Goal: Register for event/course: Sign up to attend an event or enroll in a course

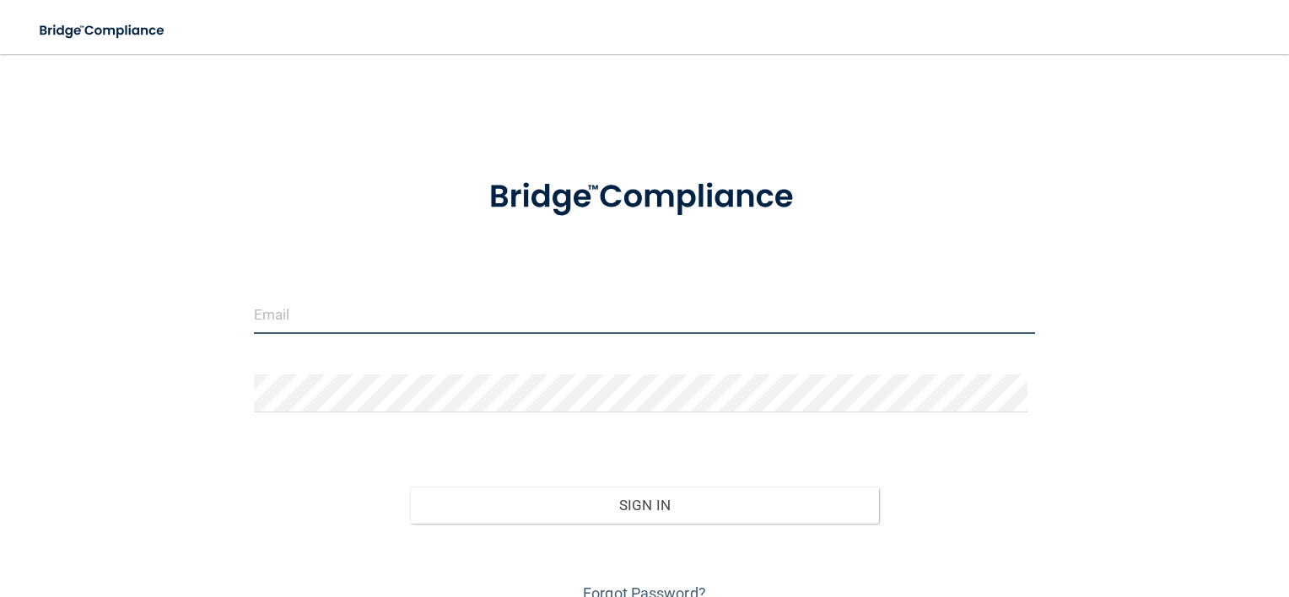
click at [467, 311] on input "email" at bounding box center [645, 315] width 782 height 38
type input "[EMAIL_ADDRESS][DOMAIN_NAME]"
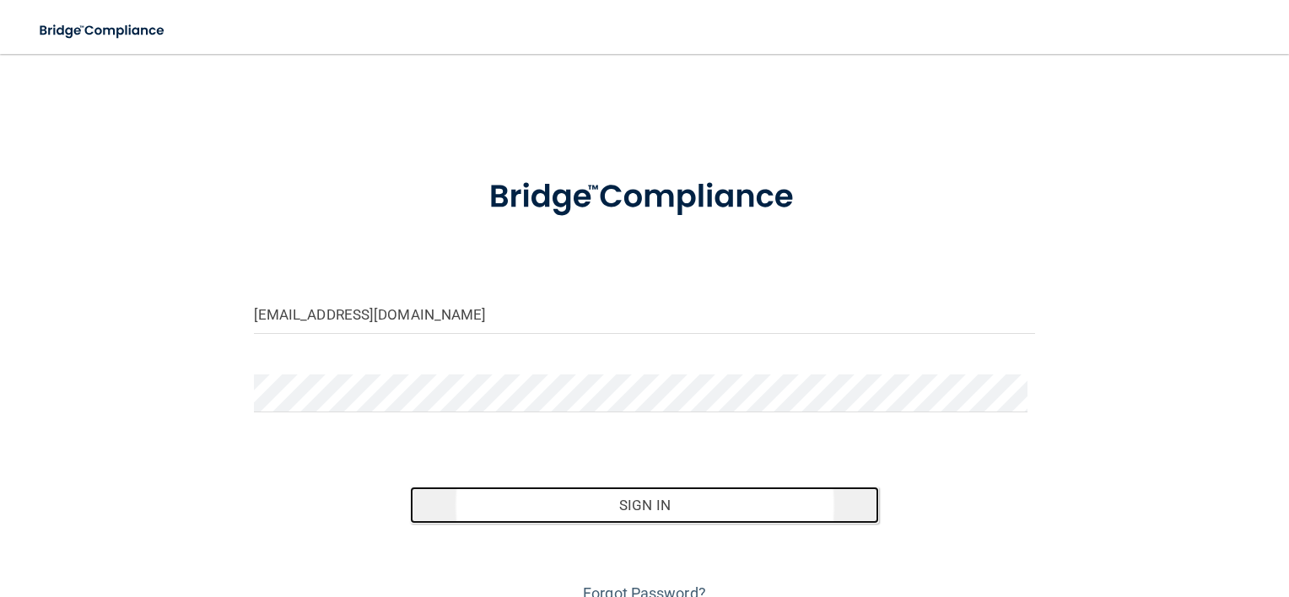
click at [762, 500] on button "Sign In" at bounding box center [644, 505] width 469 height 37
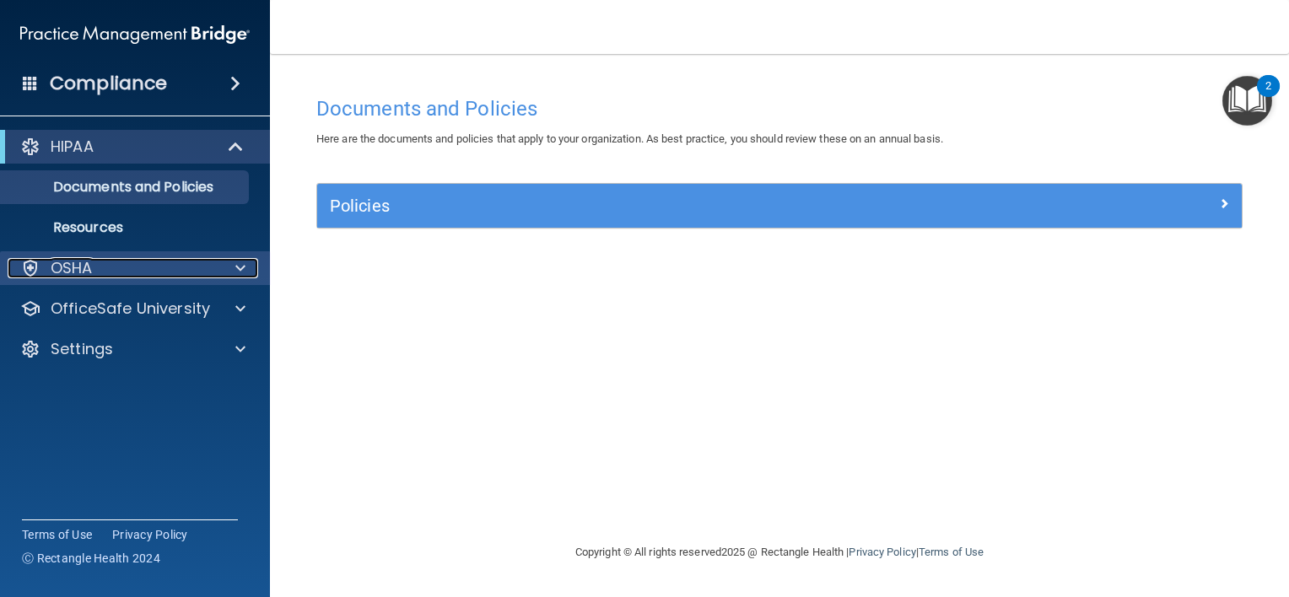
click at [251, 263] on div at bounding box center [238, 268] width 42 height 20
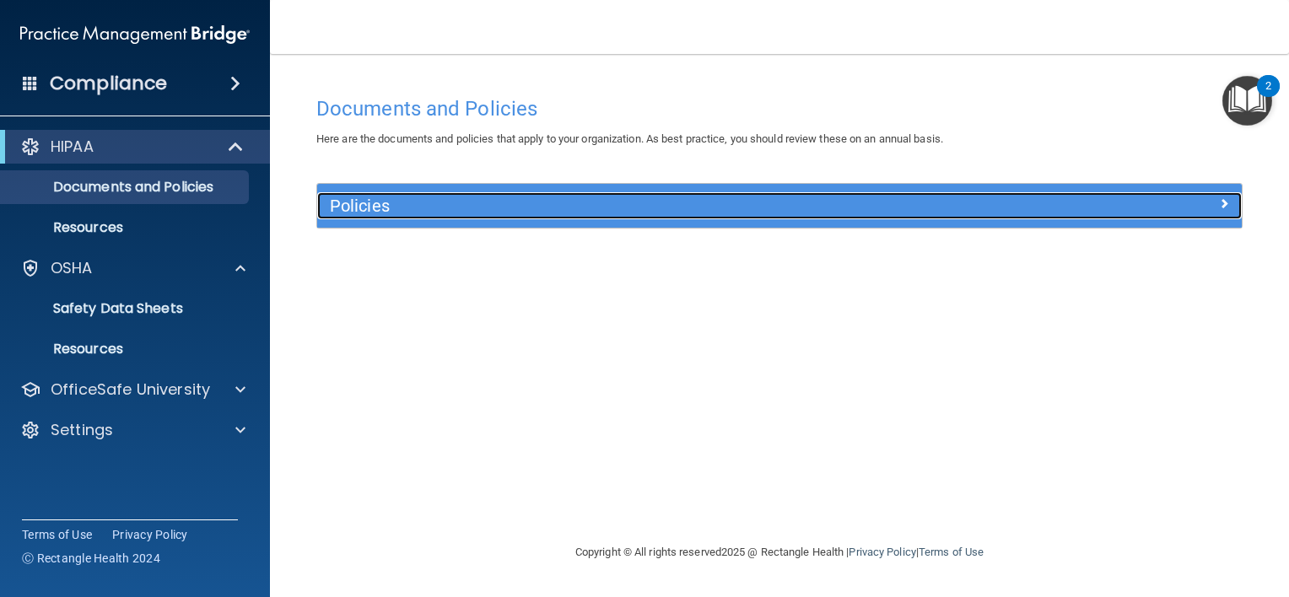
click at [1222, 203] on span at bounding box center [1224, 203] width 10 height 20
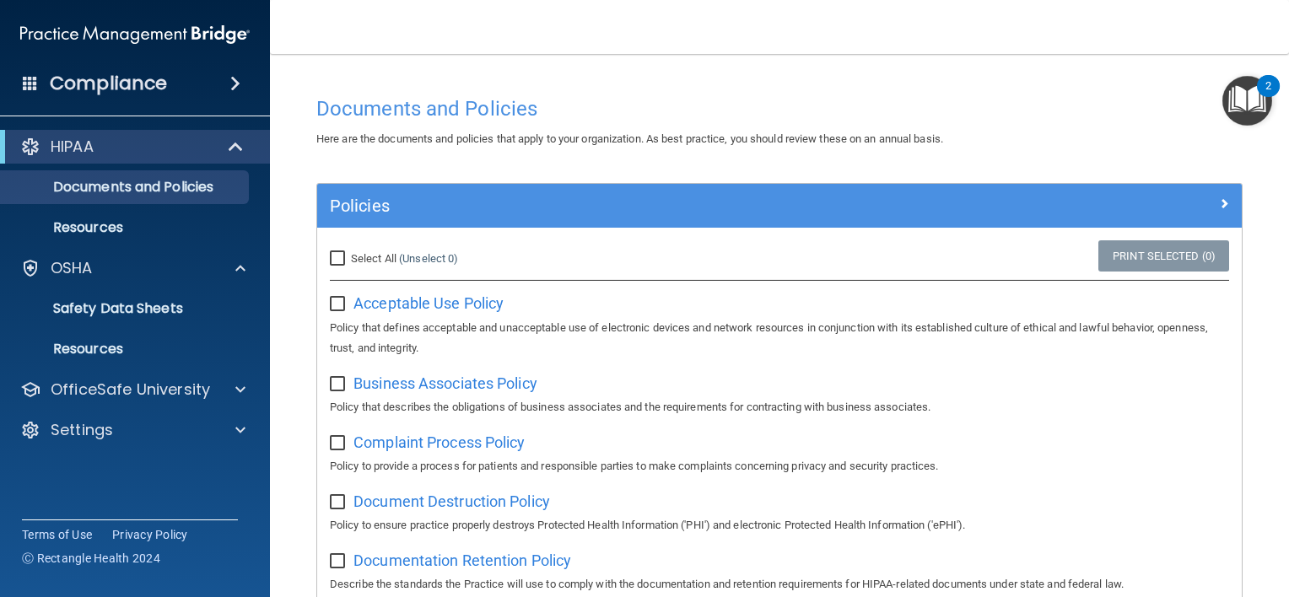
click at [736, 494] on div "Document Destruction Policy Policy to ensure practice properly destroys Protect…" at bounding box center [780, 512] width 900 height 48
click at [460, 303] on span "Acceptable Use Policy" at bounding box center [429, 304] width 150 height 18
click at [163, 78] on h4 "Compliance" at bounding box center [108, 84] width 117 height 24
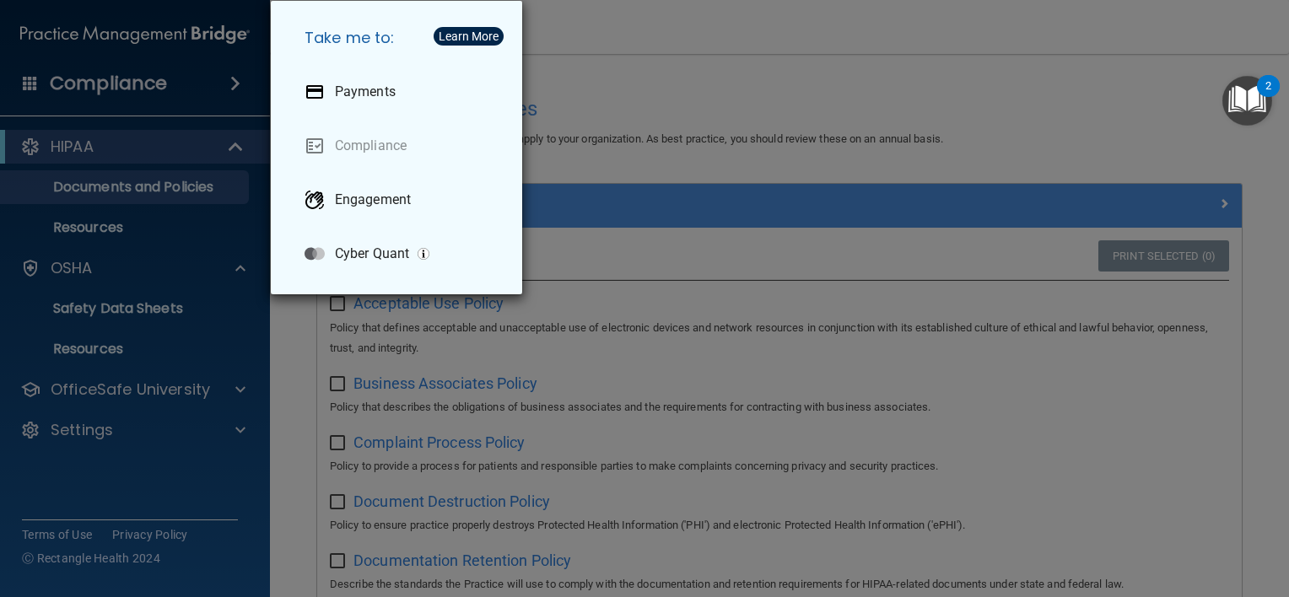
click at [742, 124] on div "Take me to: Payments Compliance Engagement Cyber Quant" at bounding box center [644, 298] width 1289 height 597
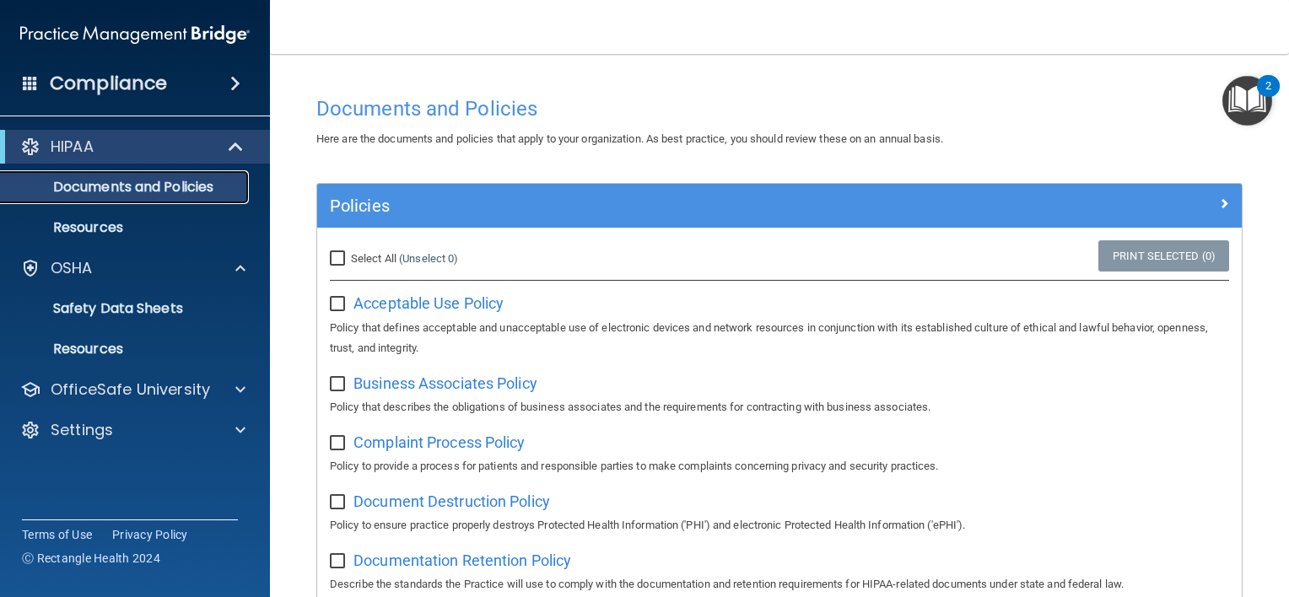
click at [115, 192] on p "Documents and Policies" at bounding box center [126, 187] width 230 height 17
click at [98, 236] on link "Resources" at bounding box center [116, 228] width 266 height 34
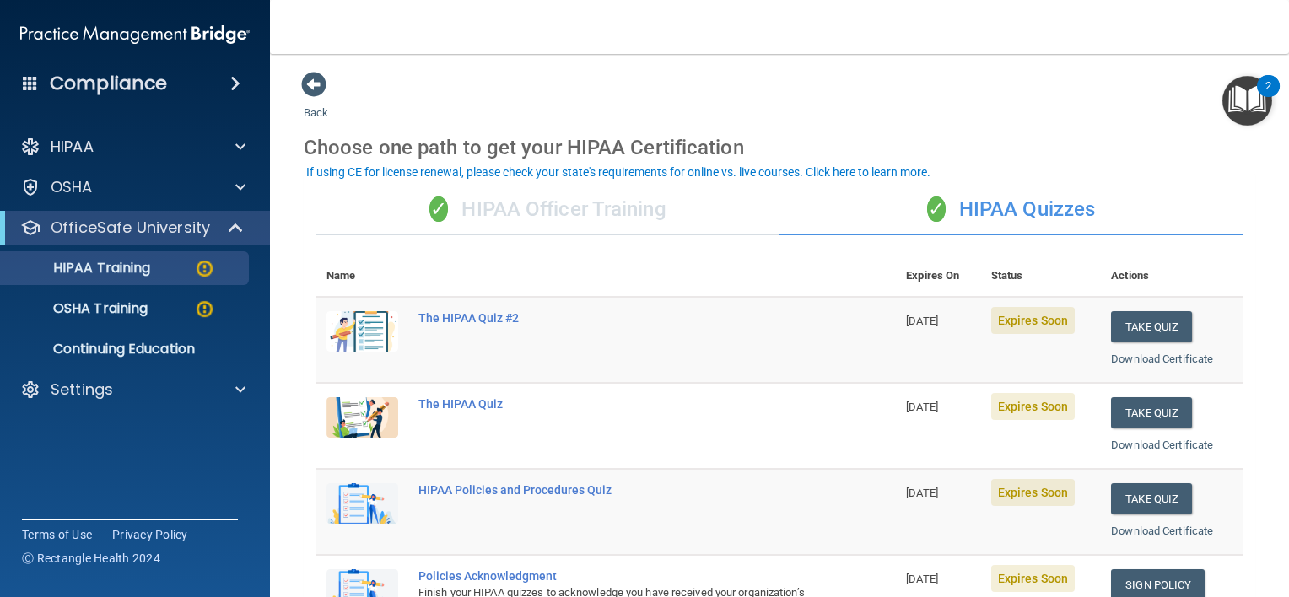
click at [1044, 522] on td "Expires Soon" at bounding box center [1041, 512] width 120 height 86
click at [452, 213] on div "✓ HIPAA Officer Training" at bounding box center [547, 210] width 463 height 51
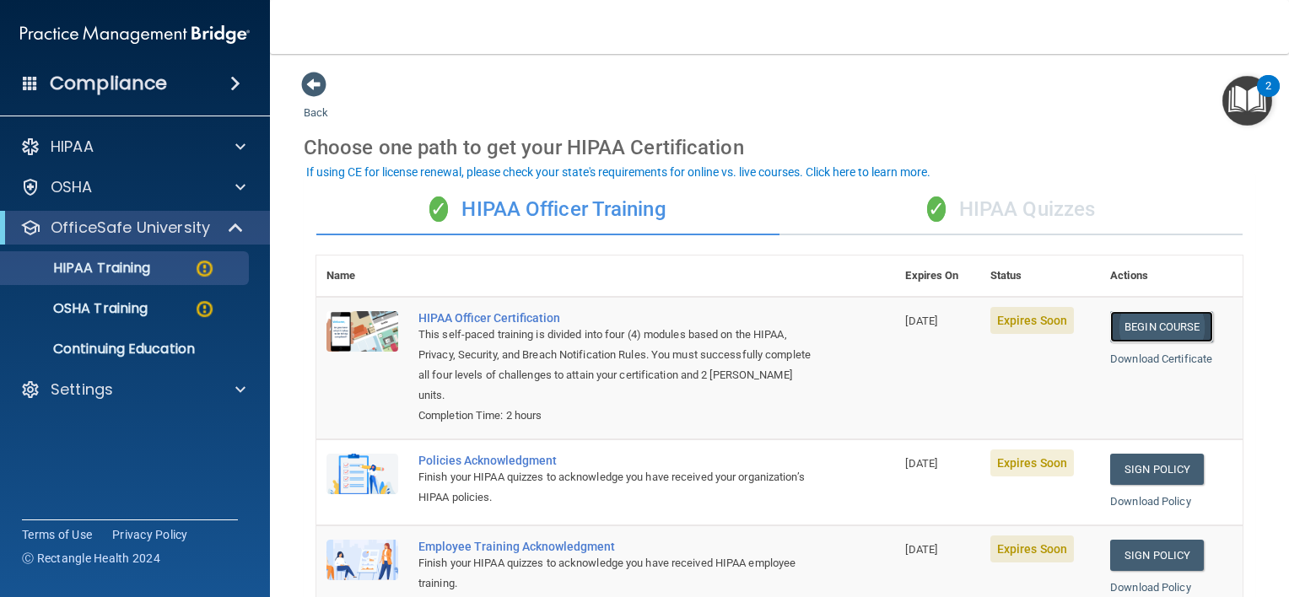
click at [1147, 321] on link "Begin Course" at bounding box center [1162, 326] width 103 height 31
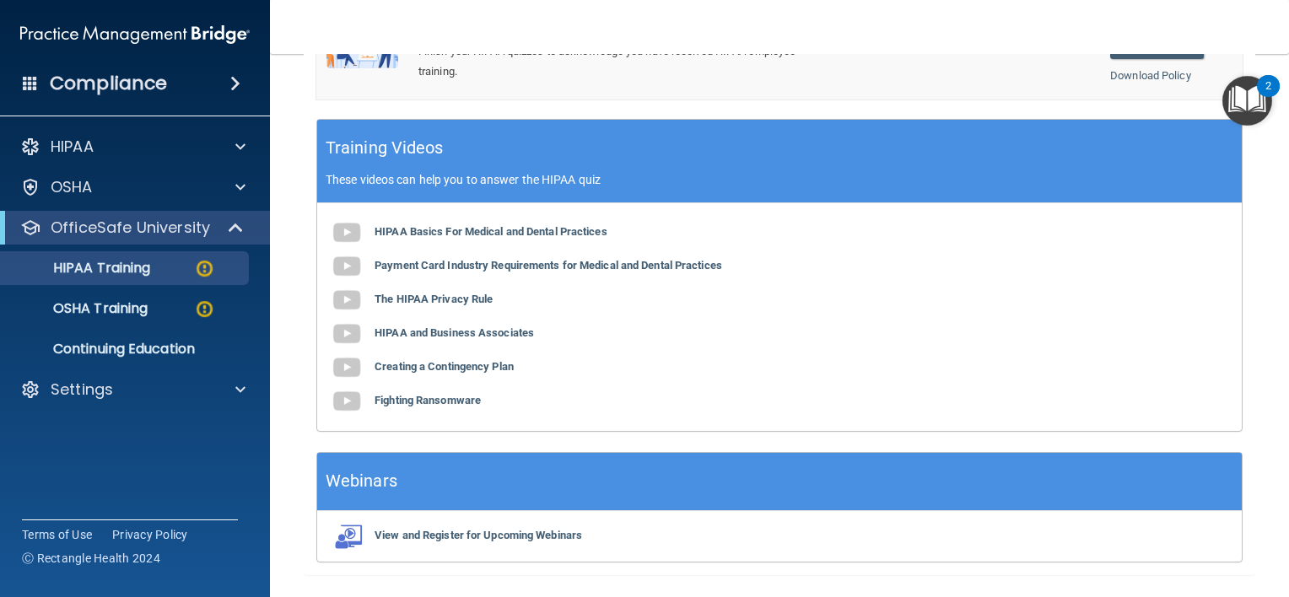
scroll to position [555, 0]
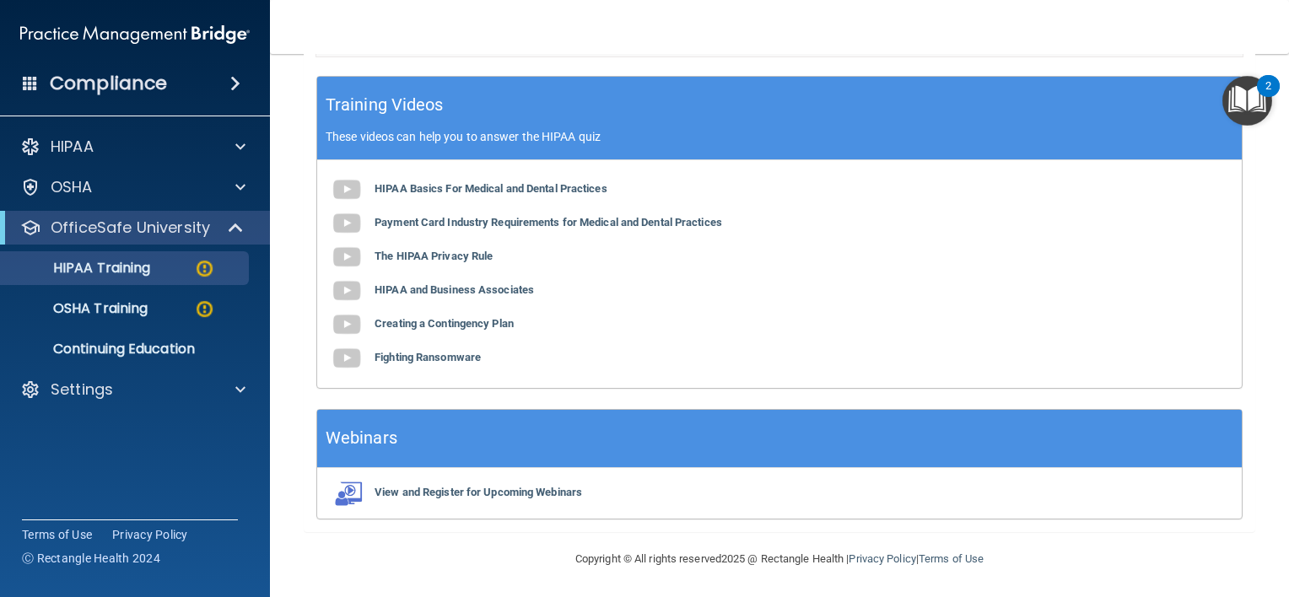
click at [524, 195] on div "HIPAA Basics For Medical and Dental Practices Payment Card Industry Requirement…" at bounding box center [779, 274] width 925 height 228
click at [547, 182] on b "HIPAA Basics For Medical and Dental Practices" at bounding box center [491, 188] width 233 height 13
click at [479, 192] on b "HIPAA Basics For Medical and Dental Practices" at bounding box center [491, 188] width 233 height 13
click at [621, 328] on div "HIPAA Basics For Medical and Dental Practices Payment Card Industry Requirement…" at bounding box center [779, 274] width 925 height 228
click at [204, 265] on img at bounding box center [204, 268] width 21 height 21
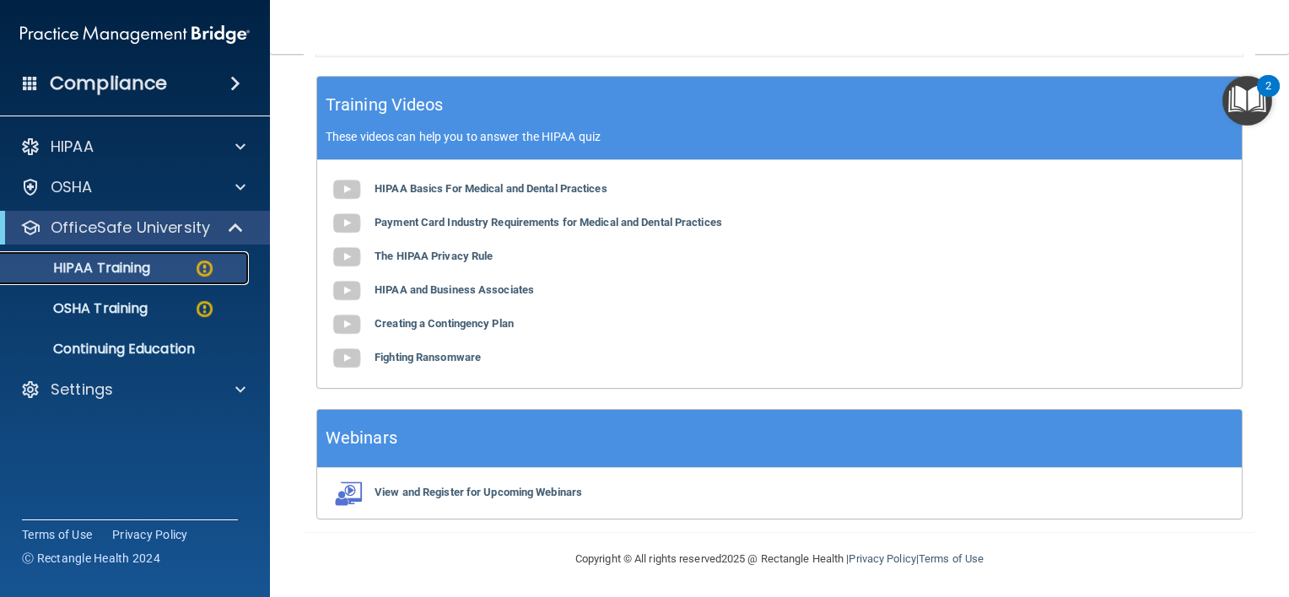
drag, startPoint x: 204, startPoint y: 265, endPoint x: 115, endPoint y: 267, distance: 89.5
click at [115, 267] on p "HIPAA Training" at bounding box center [80, 268] width 139 height 17
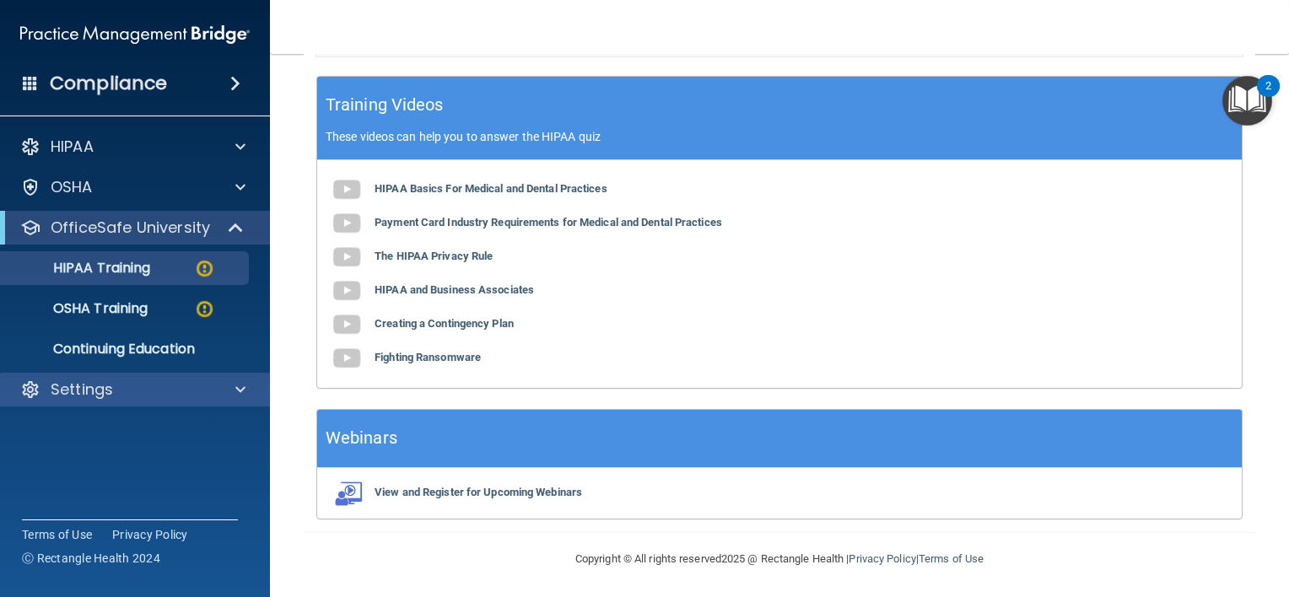
click at [196, 403] on div "Settings" at bounding box center [135, 390] width 271 height 34
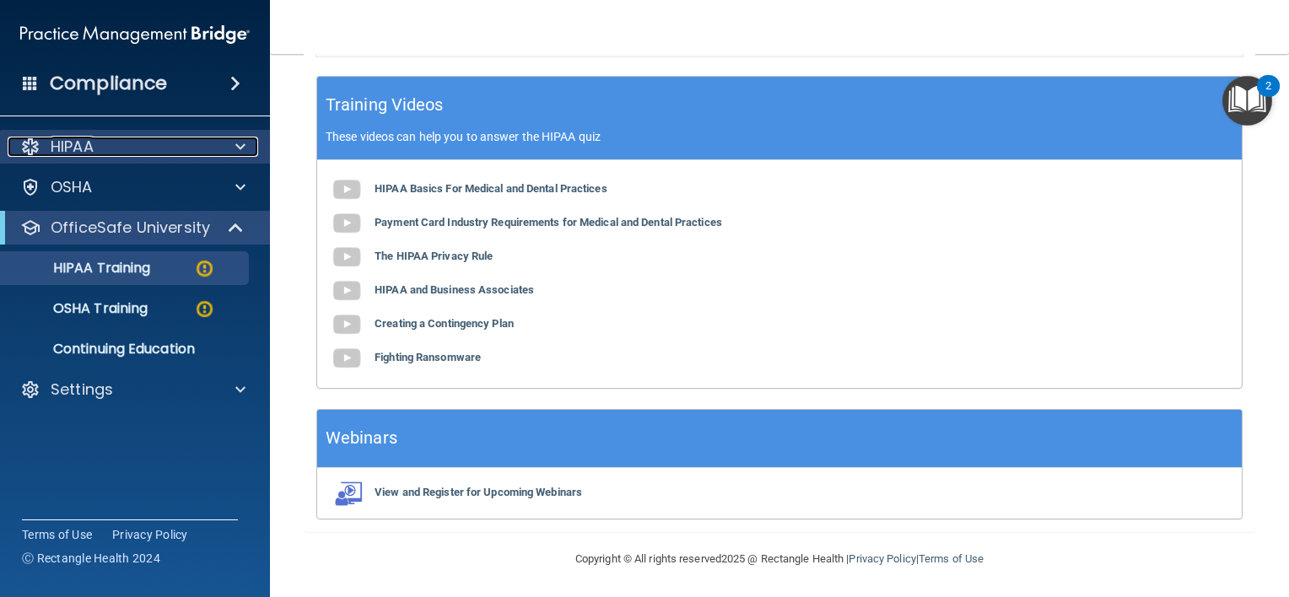
click at [145, 142] on div "HIPAA" at bounding box center [112, 147] width 209 height 20
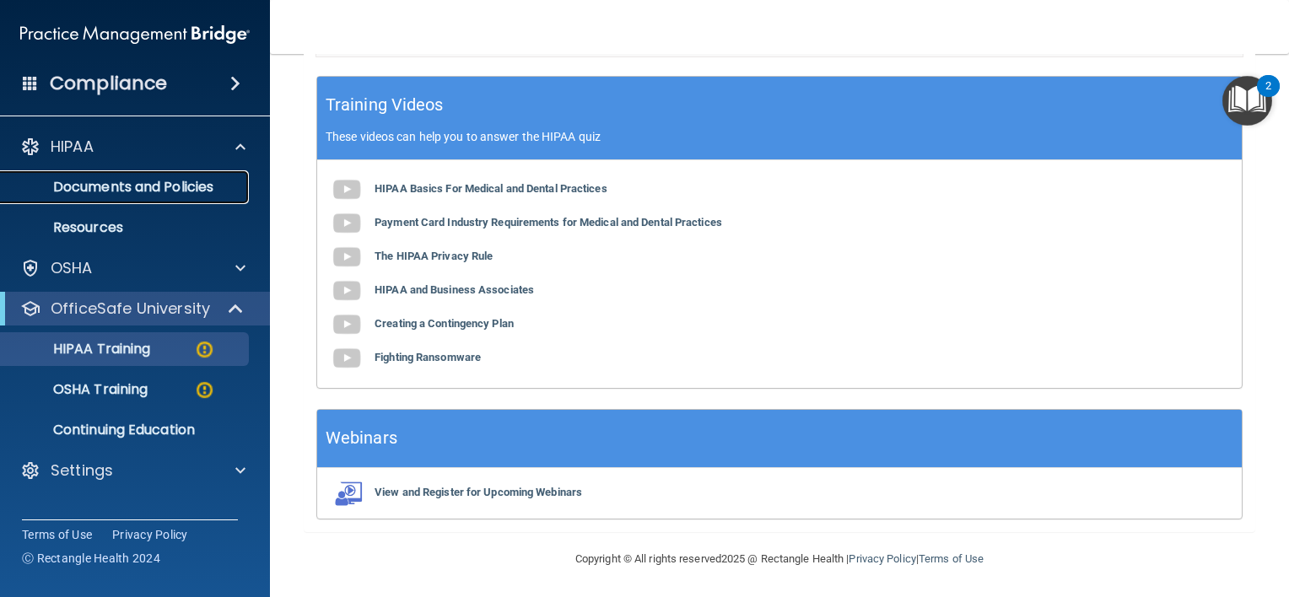
click at [172, 186] on p "Documents and Policies" at bounding box center [126, 187] width 230 height 17
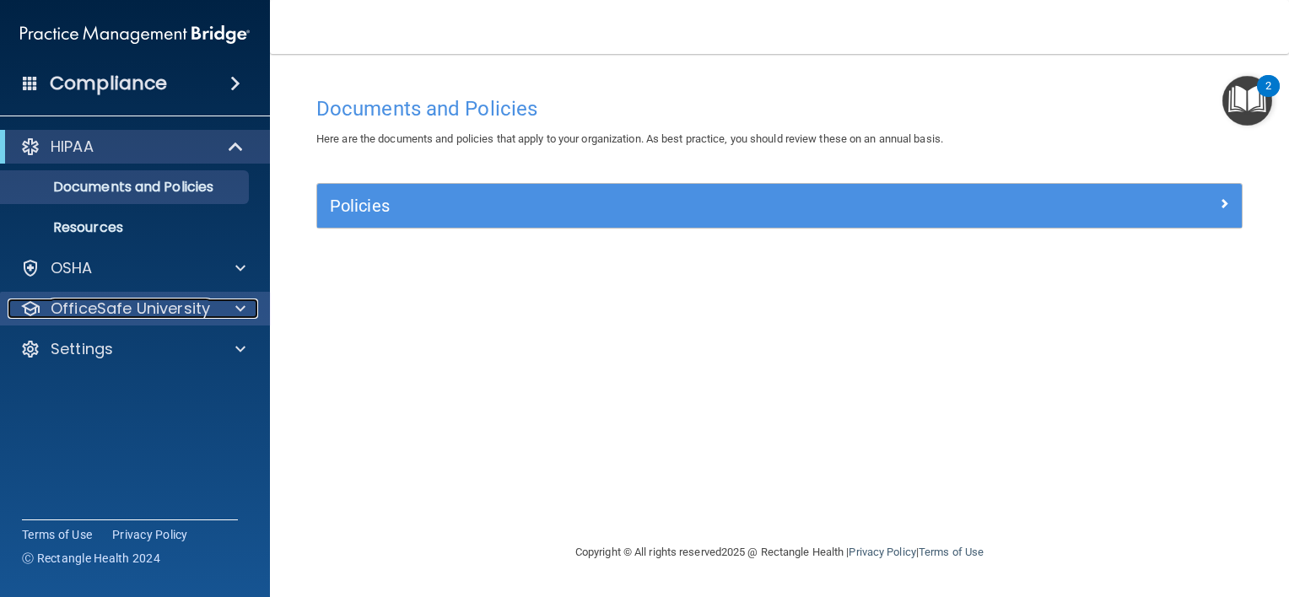
click at [227, 312] on div at bounding box center [238, 309] width 42 height 20
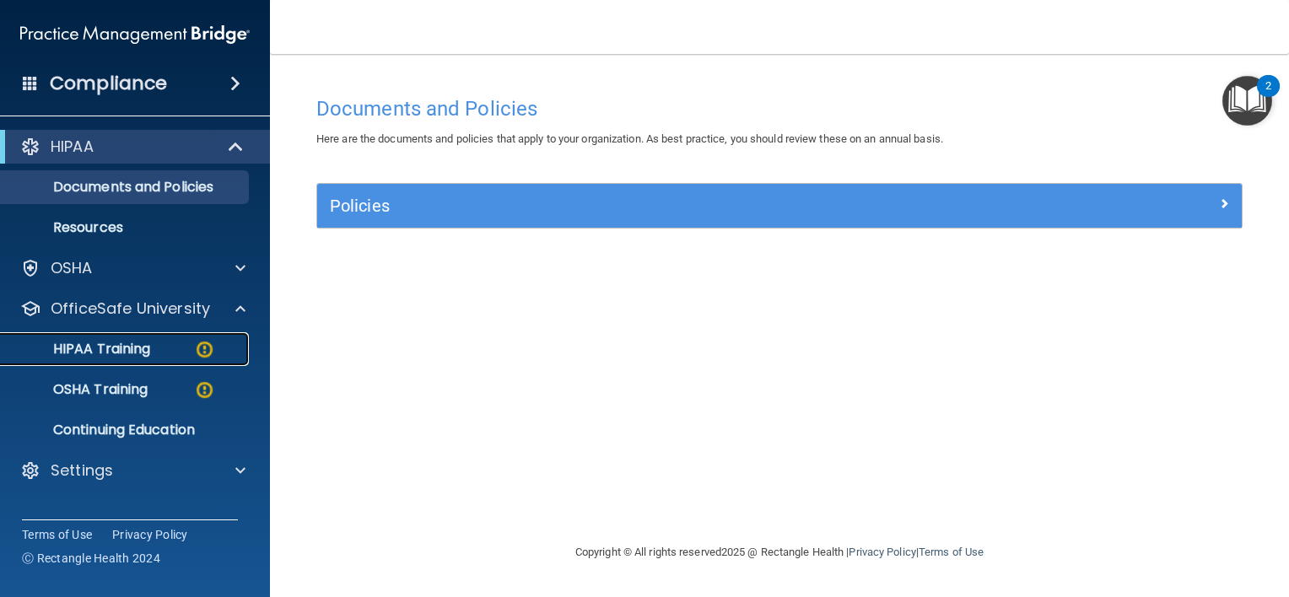
click at [199, 355] on img at bounding box center [204, 349] width 21 height 21
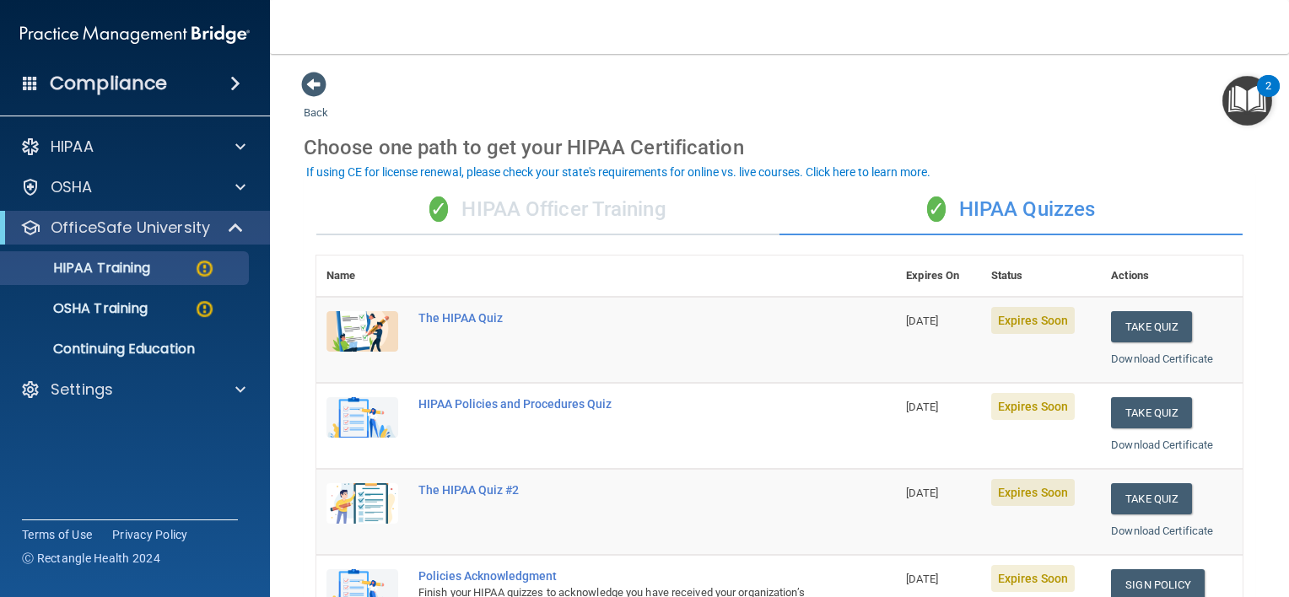
click at [611, 212] on div "✓ HIPAA Officer Training" at bounding box center [547, 210] width 463 height 51
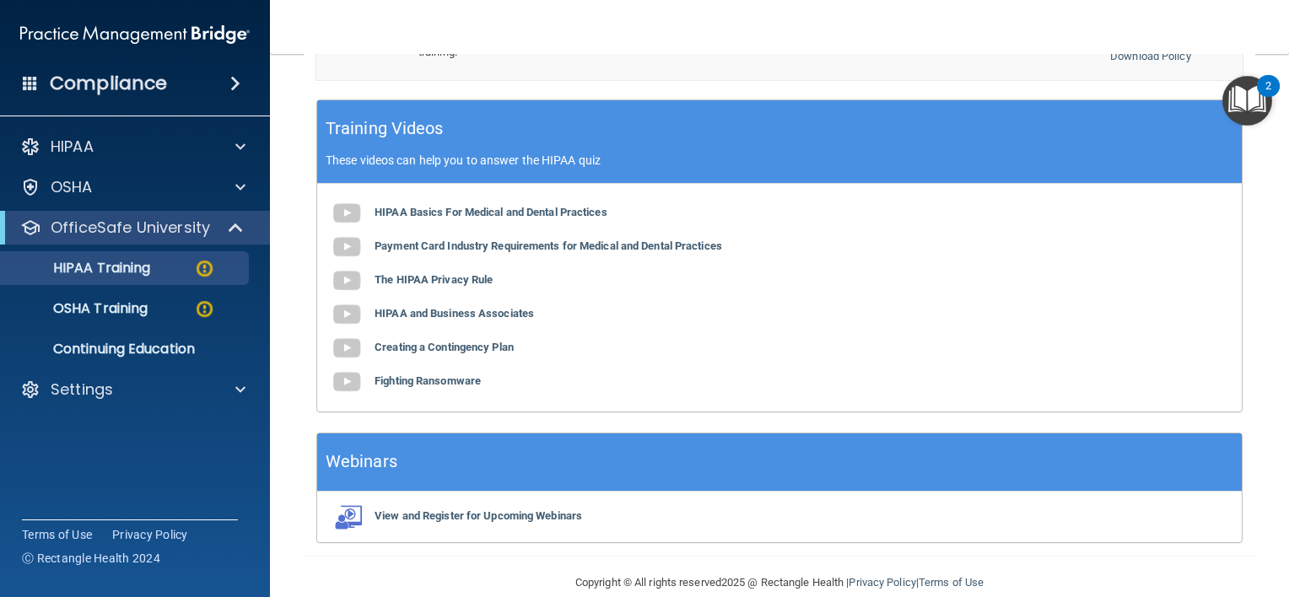
scroll to position [555, 0]
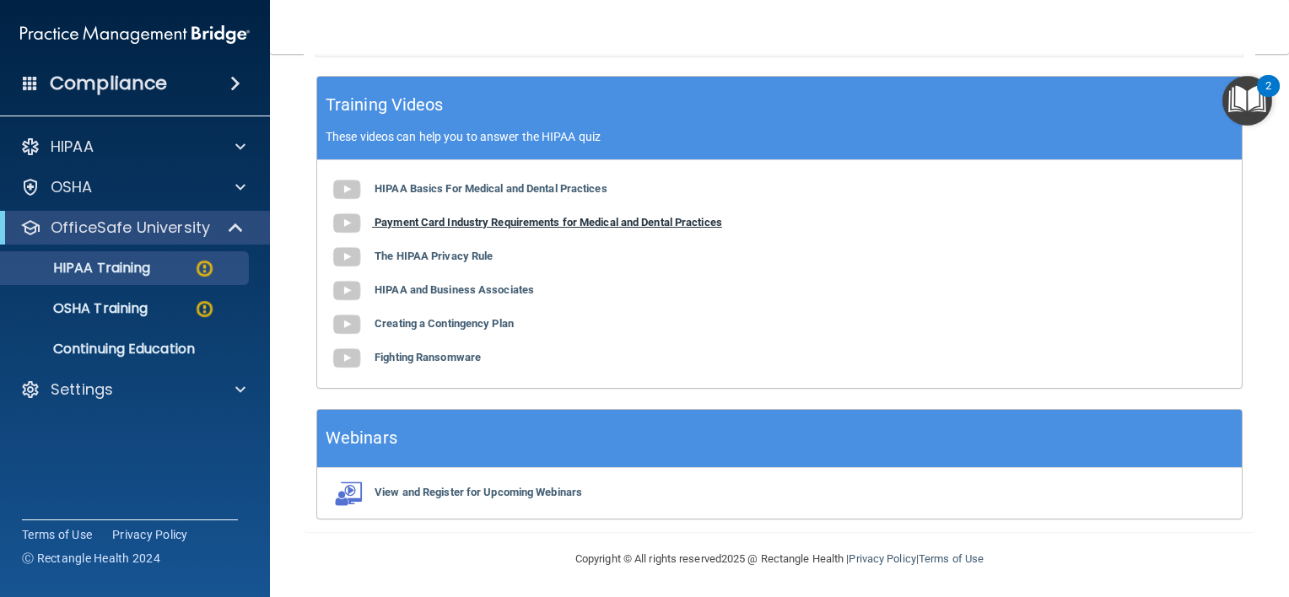
click at [537, 220] on b "Payment Card Industry Requirements for Medical and Dental Practices" at bounding box center [549, 222] width 348 height 13
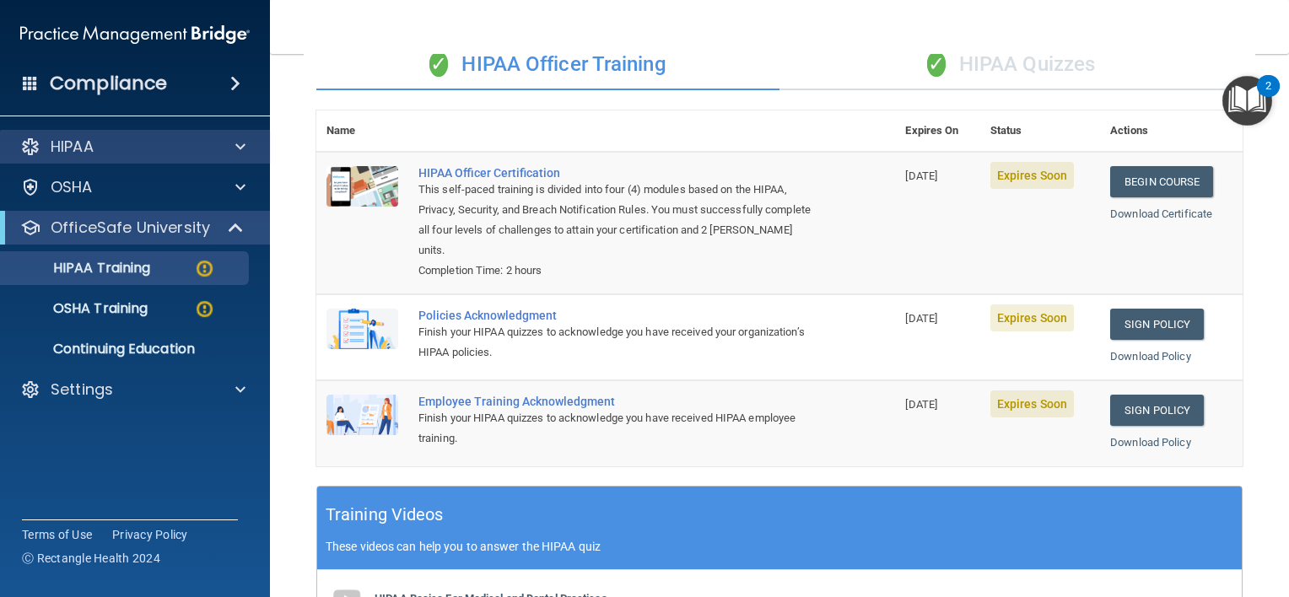
scroll to position [0, 0]
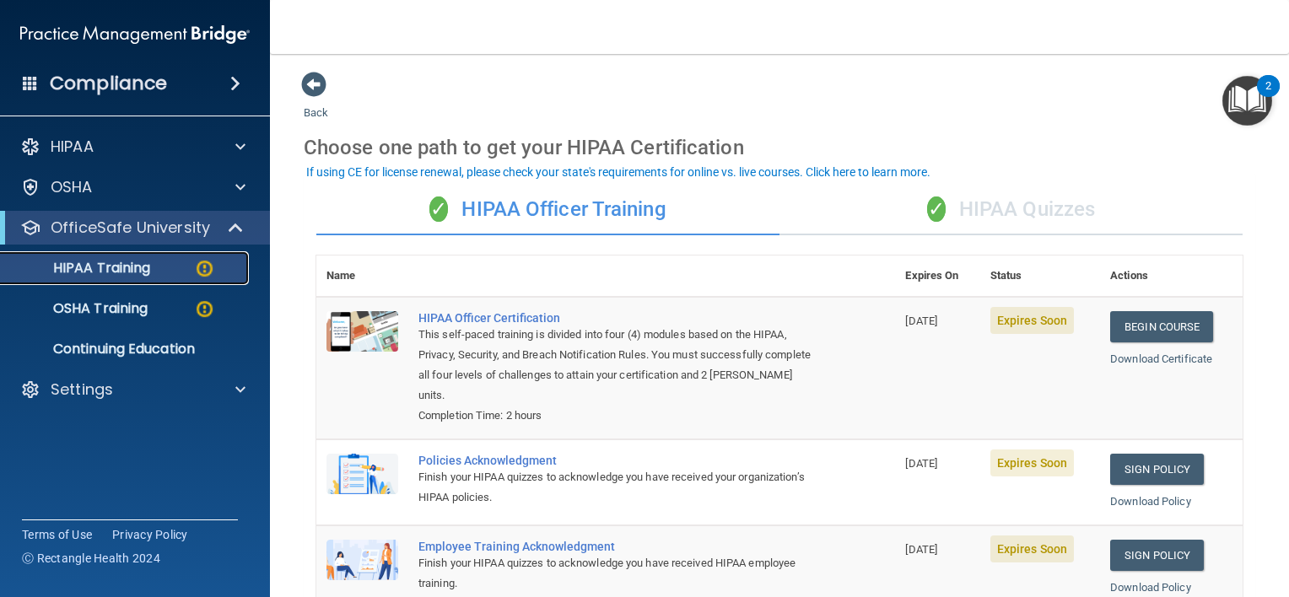
click at [114, 272] on p "HIPAA Training" at bounding box center [80, 268] width 139 height 17
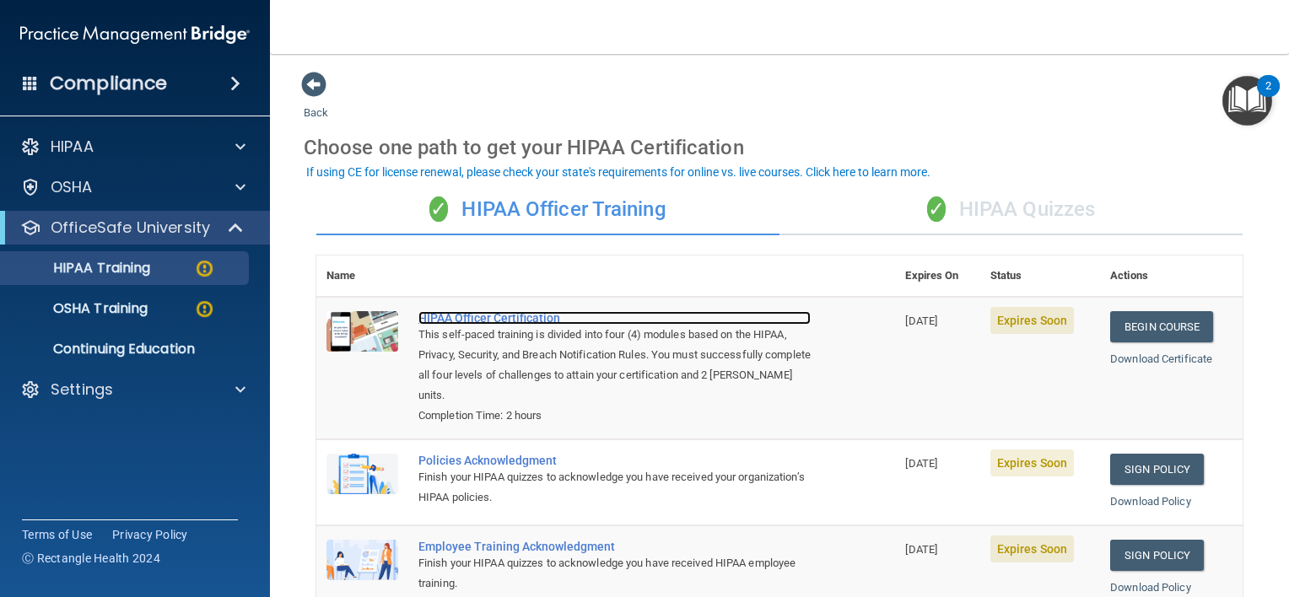
click at [641, 311] on div "HIPAA Officer Certification" at bounding box center [615, 318] width 392 height 14
click at [317, 200] on div "✓ HIPAA Officer Training" at bounding box center [547, 210] width 463 height 51
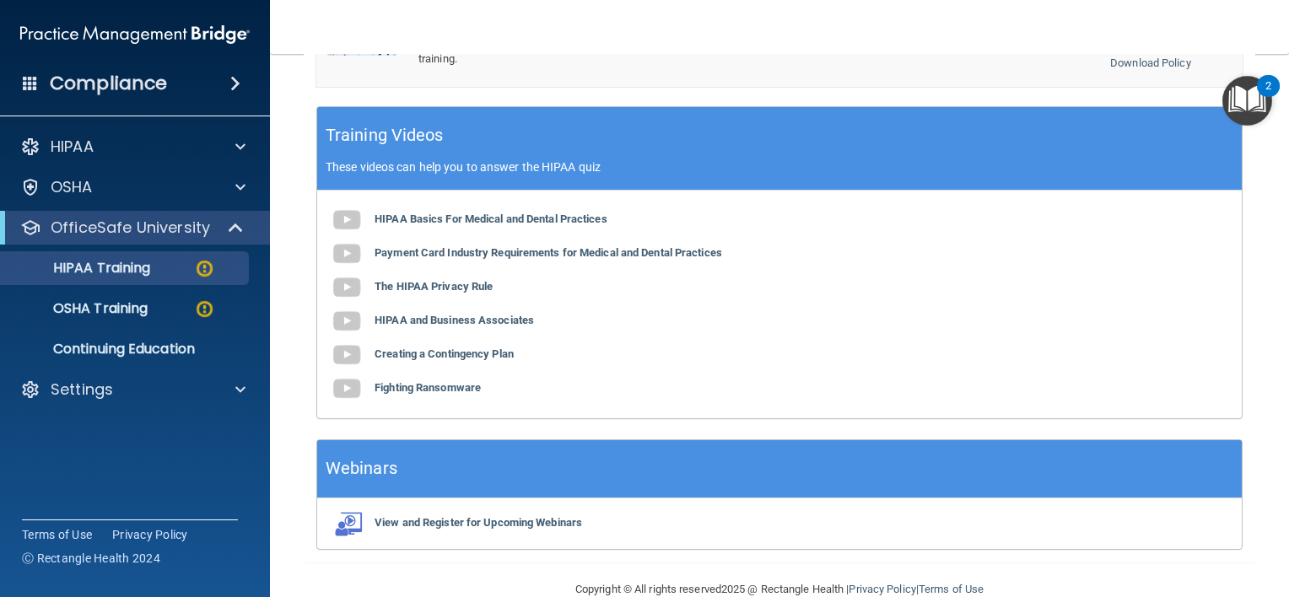
scroll to position [540, 0]
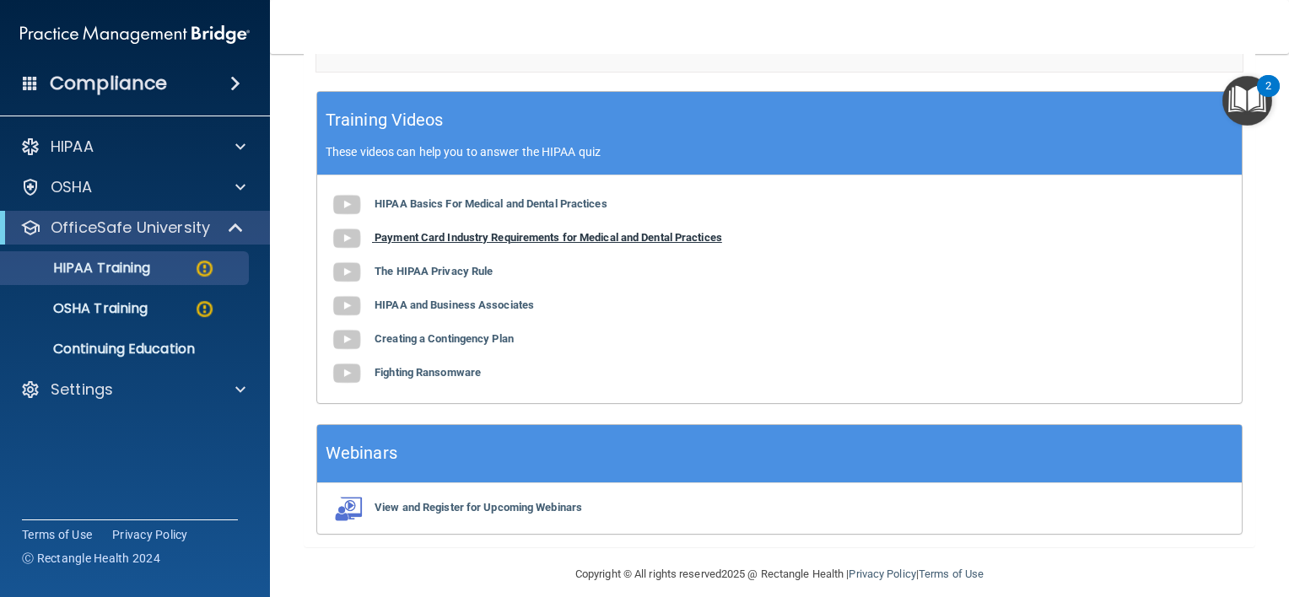
click at [570, 232] on b "Payment Card Industry Requirements for Medical and Dental Practices" at bounding box center [549, 237] width 348 height 13
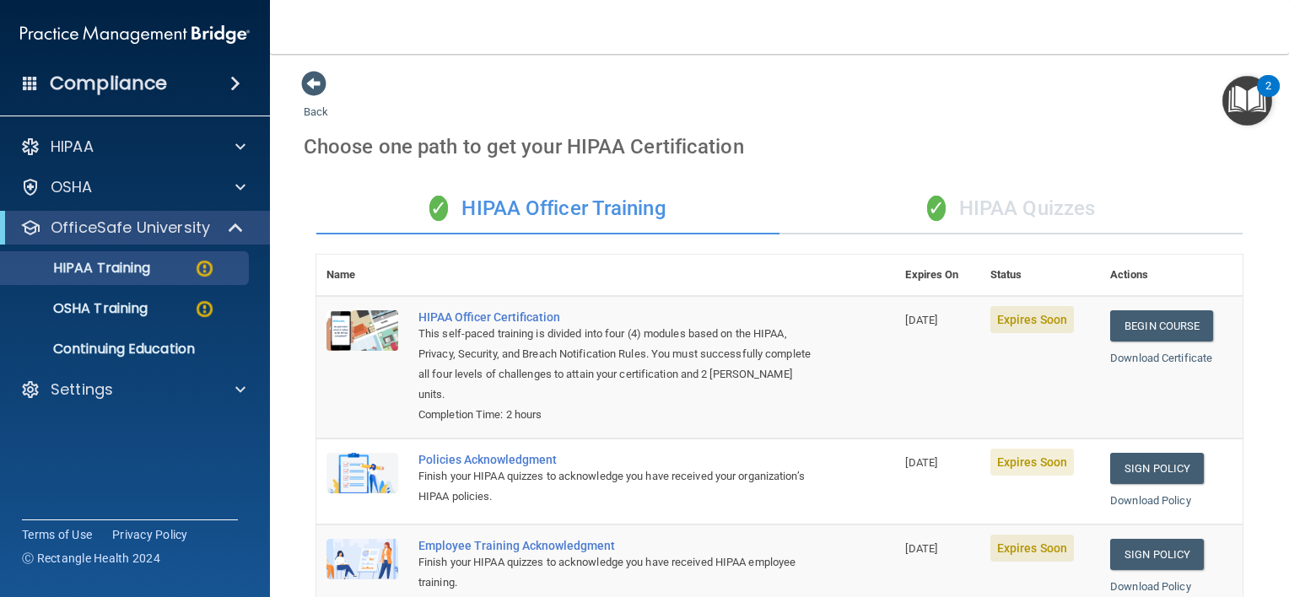
scroll to position [0, 0]
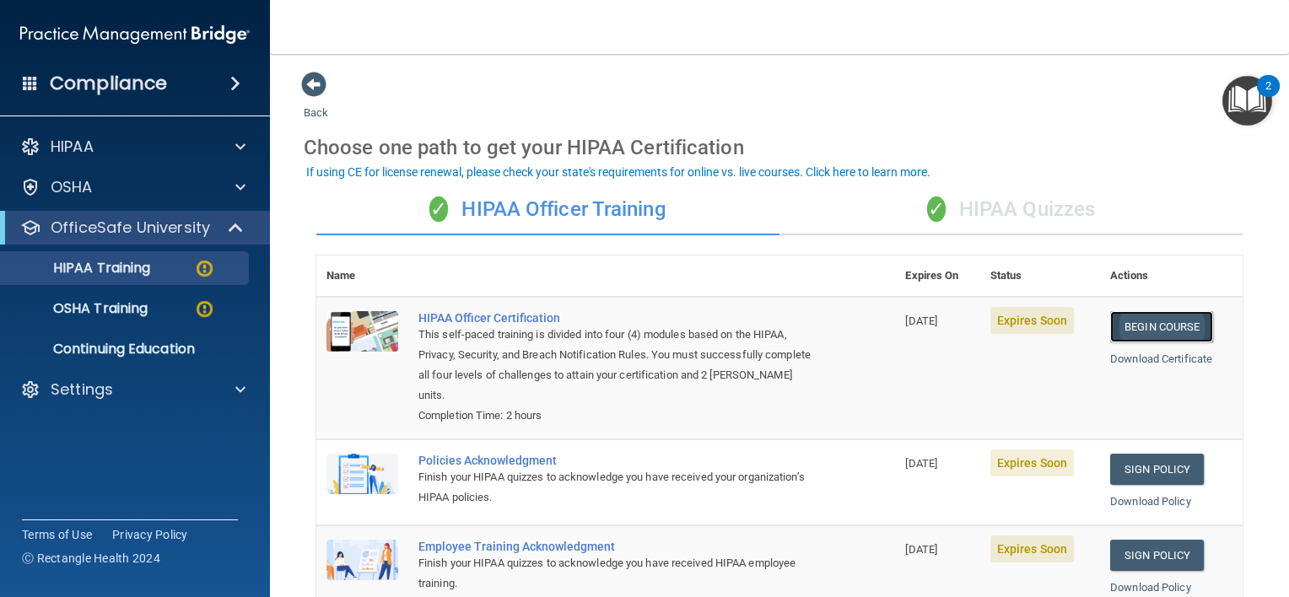
click at [1161, 334] on link "Begin Course" at bounding box center [1162, 326] width 103 height 31
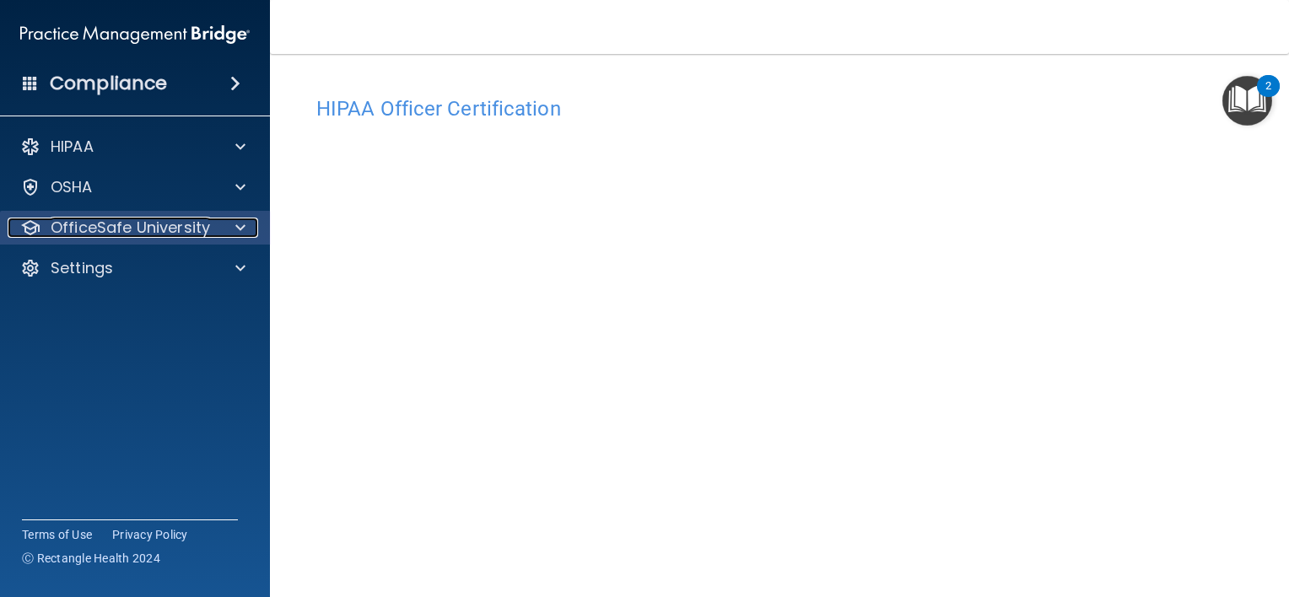
click at [192, 228] on p "OfficeSafe University" at bounding box center [130, 228] width 159 height 20
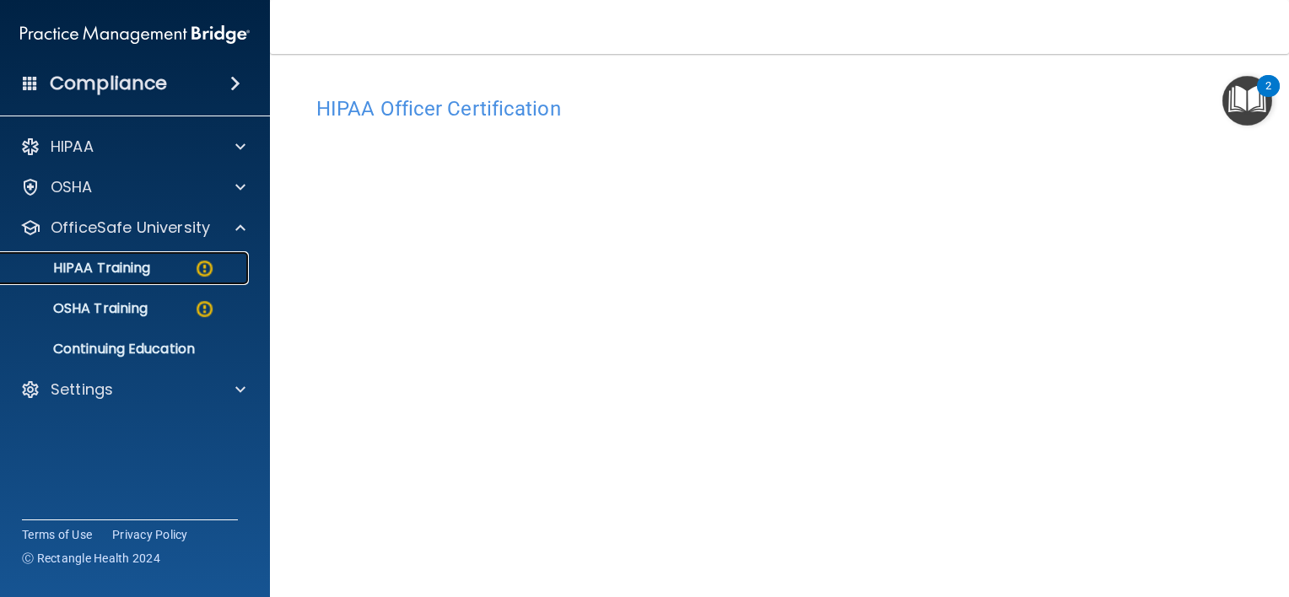
click at [186, 264] on div "HIPAA Training" at bounding box center [126, 268] width 230 height 17
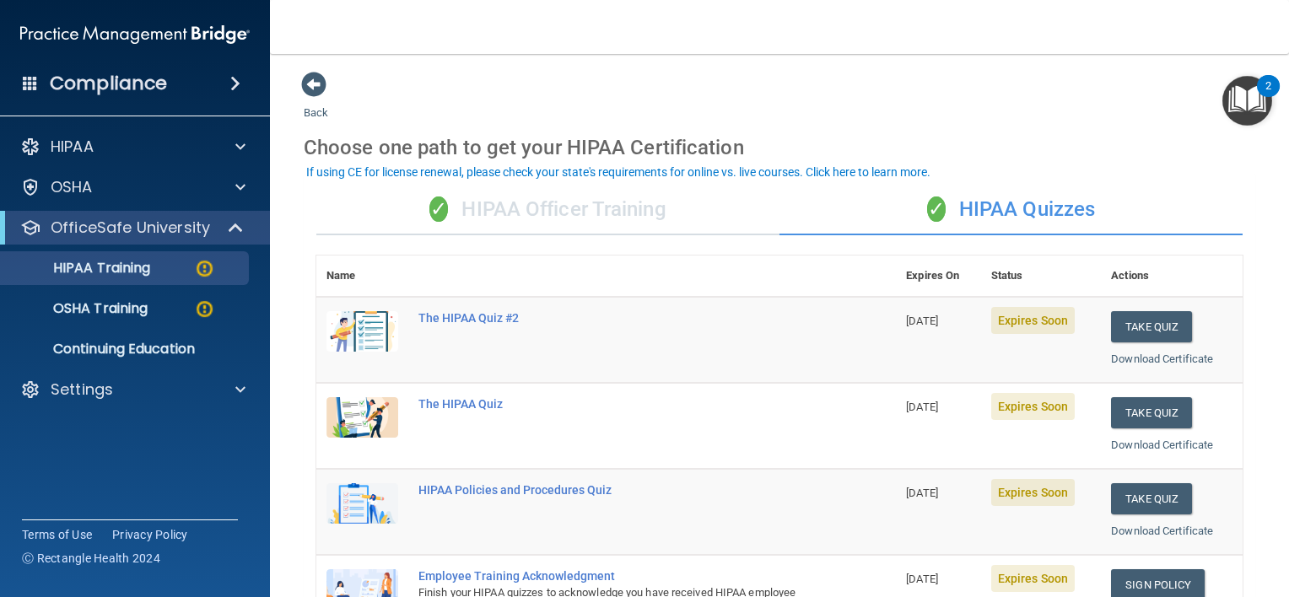
click at [553, 215] on div "✓ HIPAA Officer Training" at bounding box center [547, 210] width 463 height 51
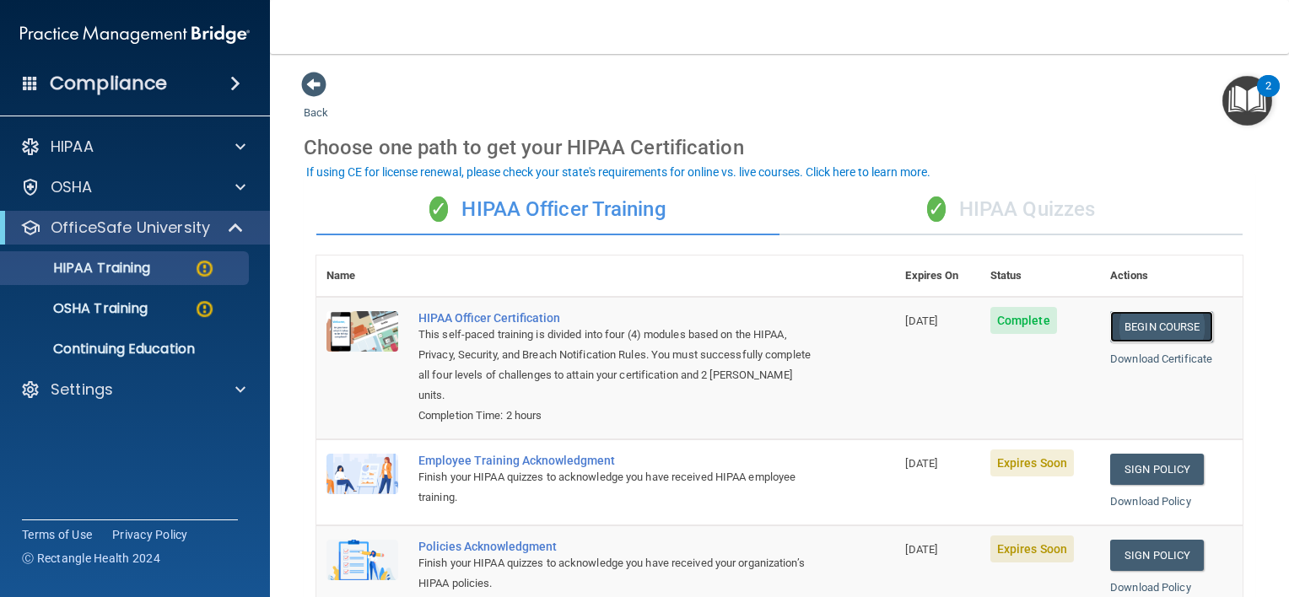
click at [1147, 335] on link "Begin Course" at bounding box center [1162, 326] width 103 height 31
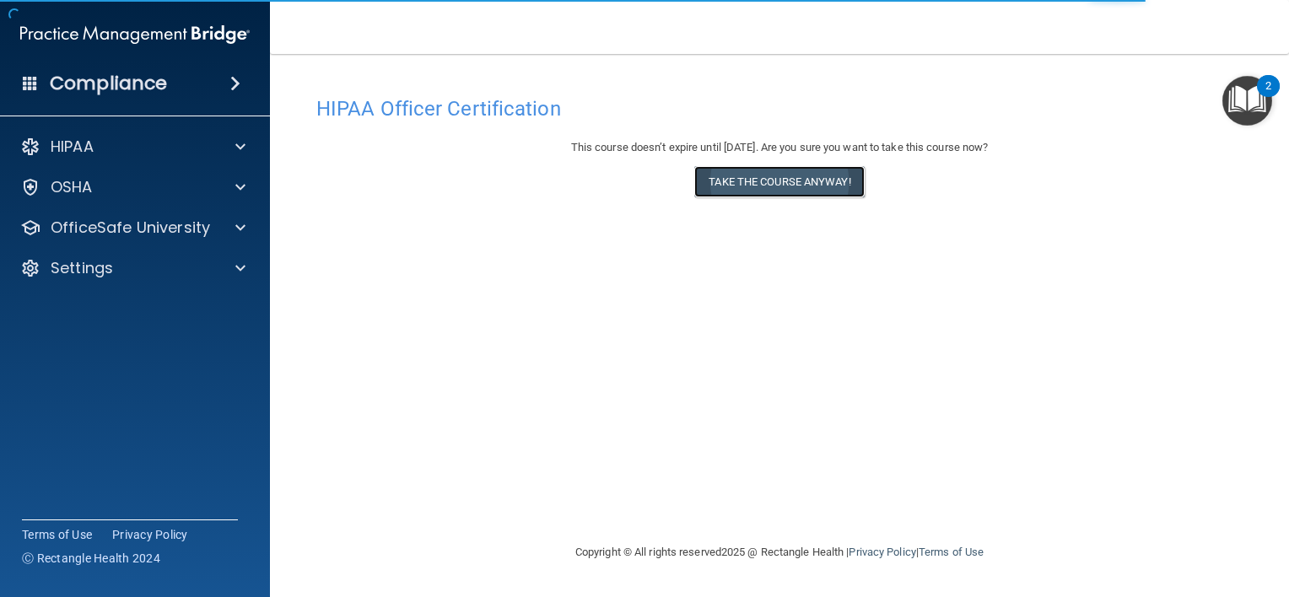
click at [834, 184] on button "Take the course anyway!" at bounding box center [779, 181] width 170 height 31
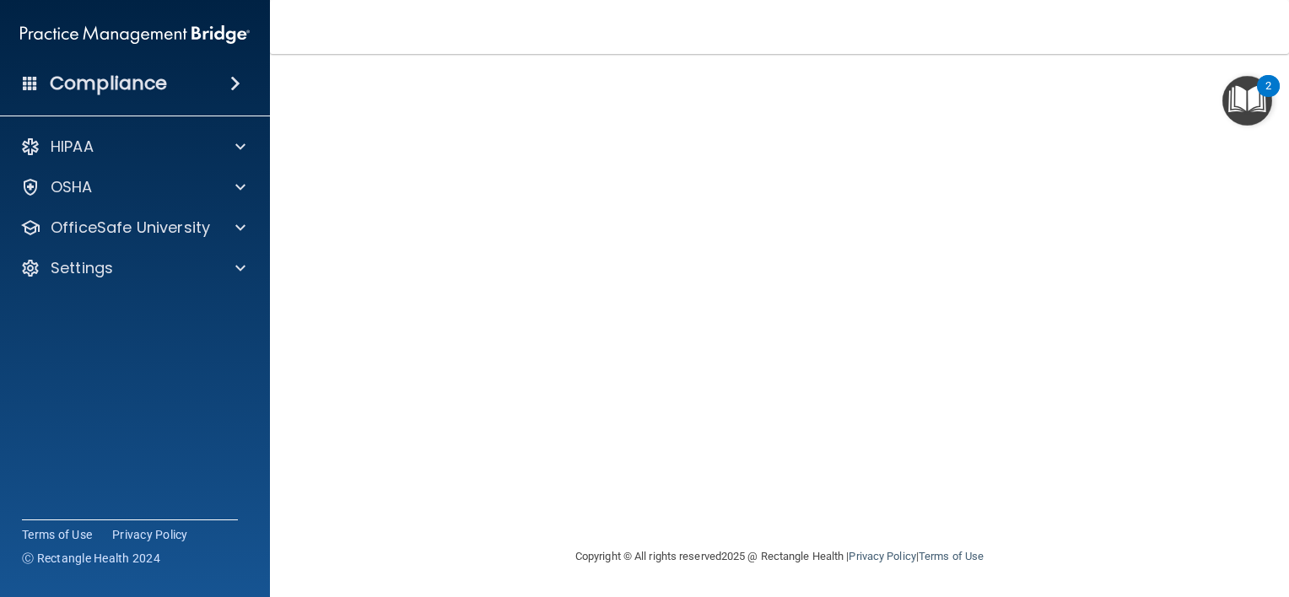
scroll to position [24, 0]
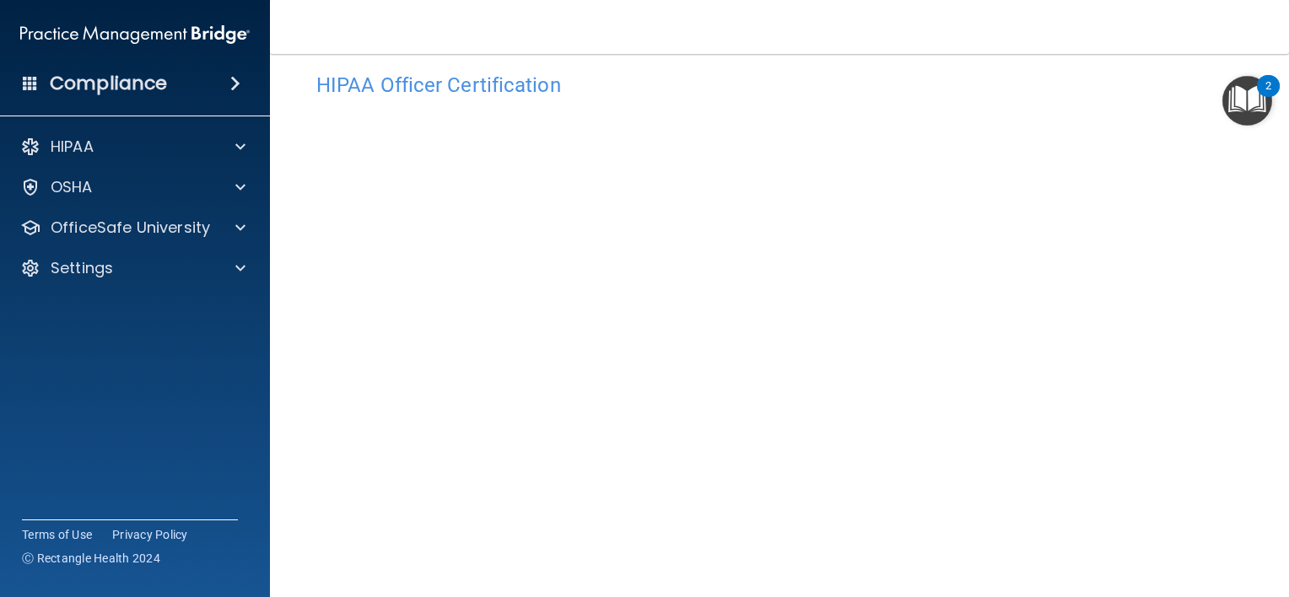
click at [1275, 584] on main "HIPAA Officer Certification This course doesn’t expire until 10/14/2026. Are yo…" at bounding box center [779, 325] width 1019 height 543
click at [1273, 590] on main "HIPAA Officer Certification This course doesn’t expire until 10/14/2026. Are yo…" at bounding box center [779, 325] width 1019 height 543
click at [1274, 591] on main "HIPAA Officer Certification This course doesn’t expire until 10/14/2026. Are yo…" at bounding box center [779, 325] width 1019 height 543
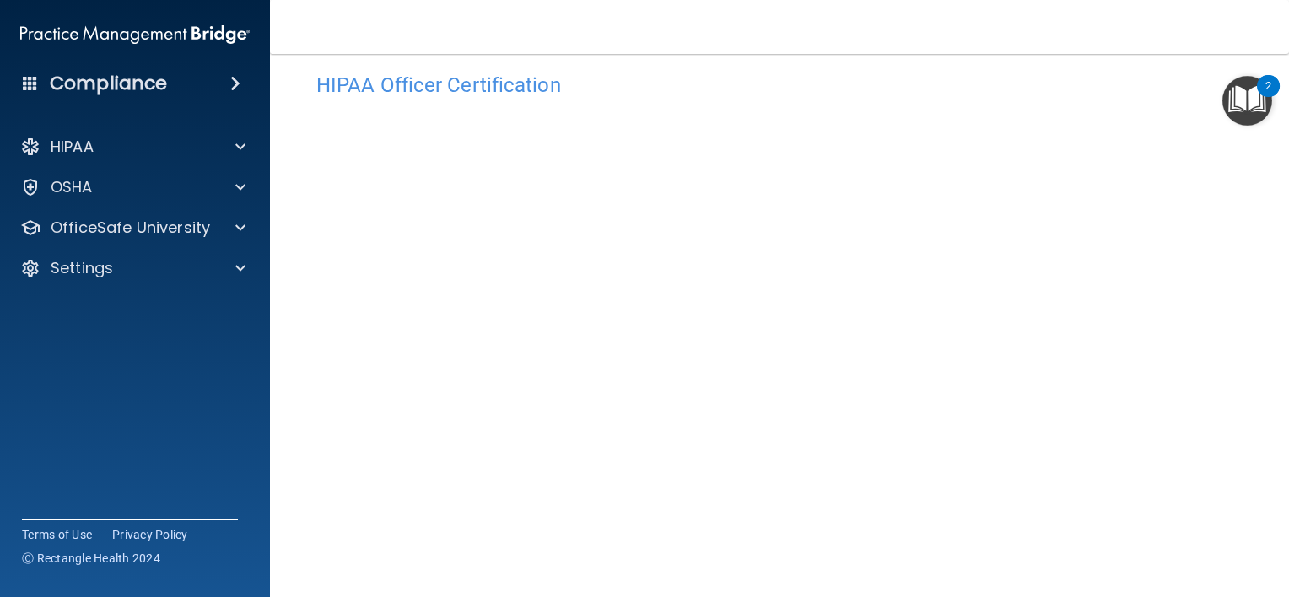
click at [1274, 591] on main "HIPAA Officer Certification This course doesn’t expire until 10/14/2026. Are yo…" at bounding box center [779, 325] width 1019 height 543
click at [1275, 587] on main "HIPAA Officer Certification This course doesn’t expire until 10/14/2026. Are yo…" at bounding box center [779, 325] width 1019 height 543
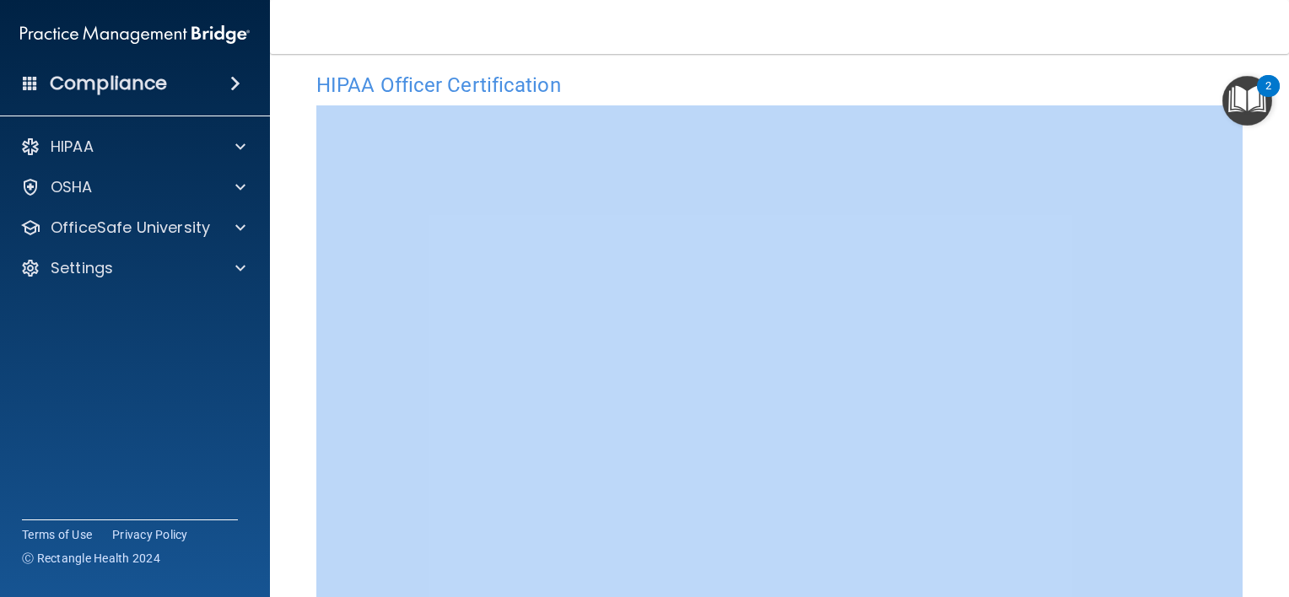
click at [1275, 587] on main "HIPAA Officer Certification This course doesn’t expire until 10/14/2026. Are yo…" at bounding box center [779, 325] width 1019 height 543
drag, startPoint x: 1275, startPoint y: 587, endPoint x: 1249, endPoint y: 428, distance: 161.6
click at [1249, 428] on main "HIPAA Officer Certification This course doesn’t expire until 10/14/2026. Are yo…" at bounding box center [779, 325] width 1019 height 543
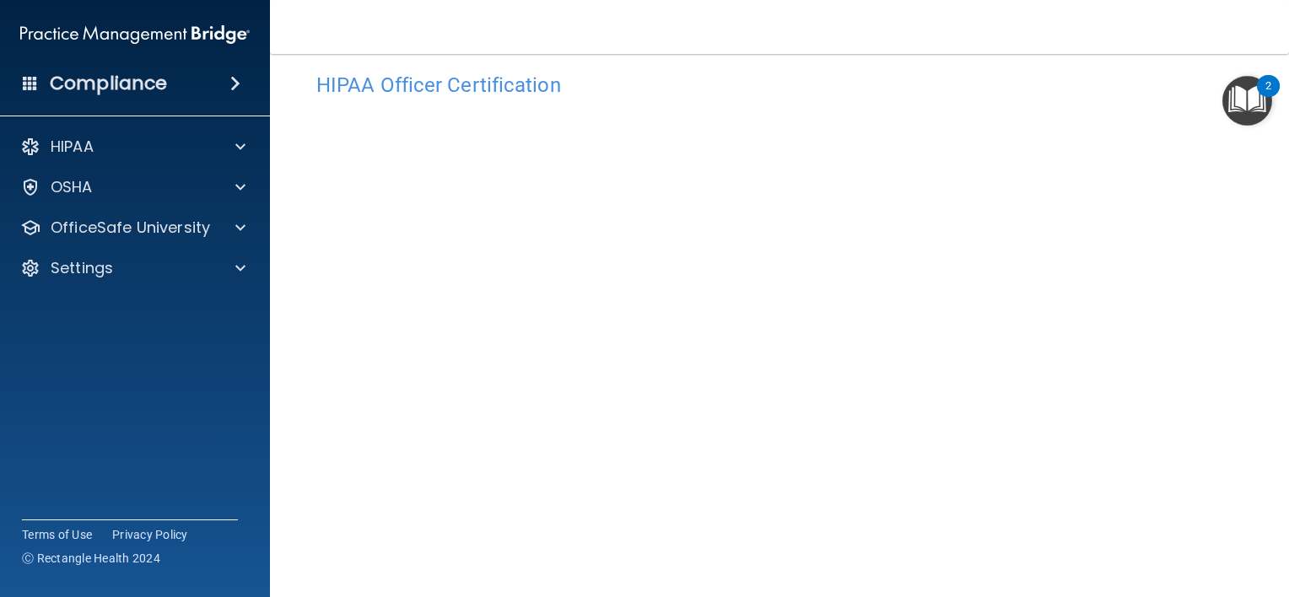
click at [1270, 466] on main "HIPAA Officer Certification This course doesn’t expire until 10/14/2026. Are yo…" at bounding box center [779, 325] width 1019 height 543
click at [1274, 577] on main "HIPAA Officer Certification This course doesn’t expire until 10/14/2026. Are yo…" at bounding box center [779, 325] width 1019 height 543
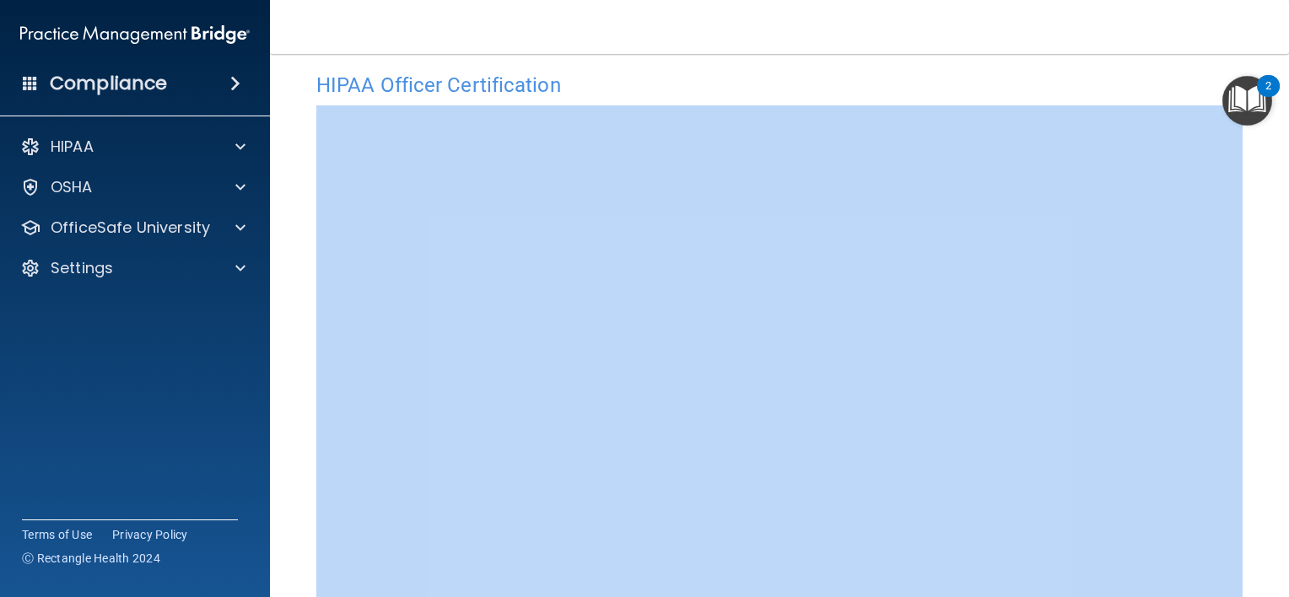
click at [1274, 577] on main "HIPAA Officer Certification This course doesn’t expire until 10/14/2026. Are yo…" at bounding box center [779, 325] width 1019 height 543
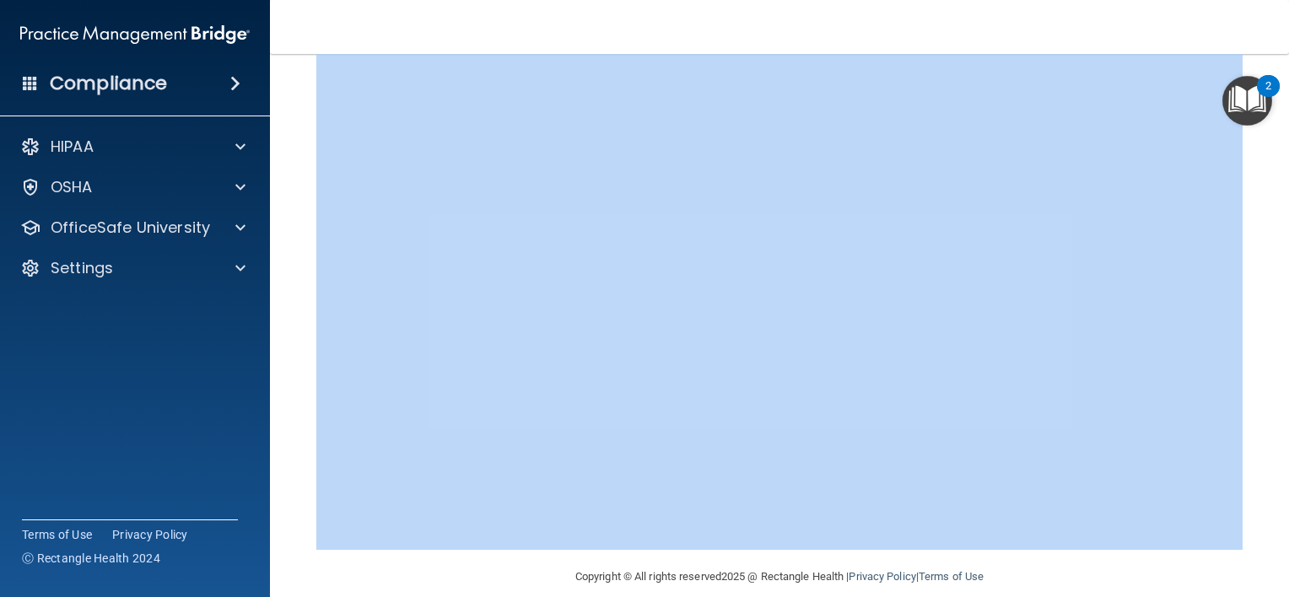
scroll to position [136, 0]
click at [1239, 532] on div "HIPAA Officer Certification This course doesn’t expire until 10/14/2026. Are yo…" at bounding box center [780, 258] width 952 height 613
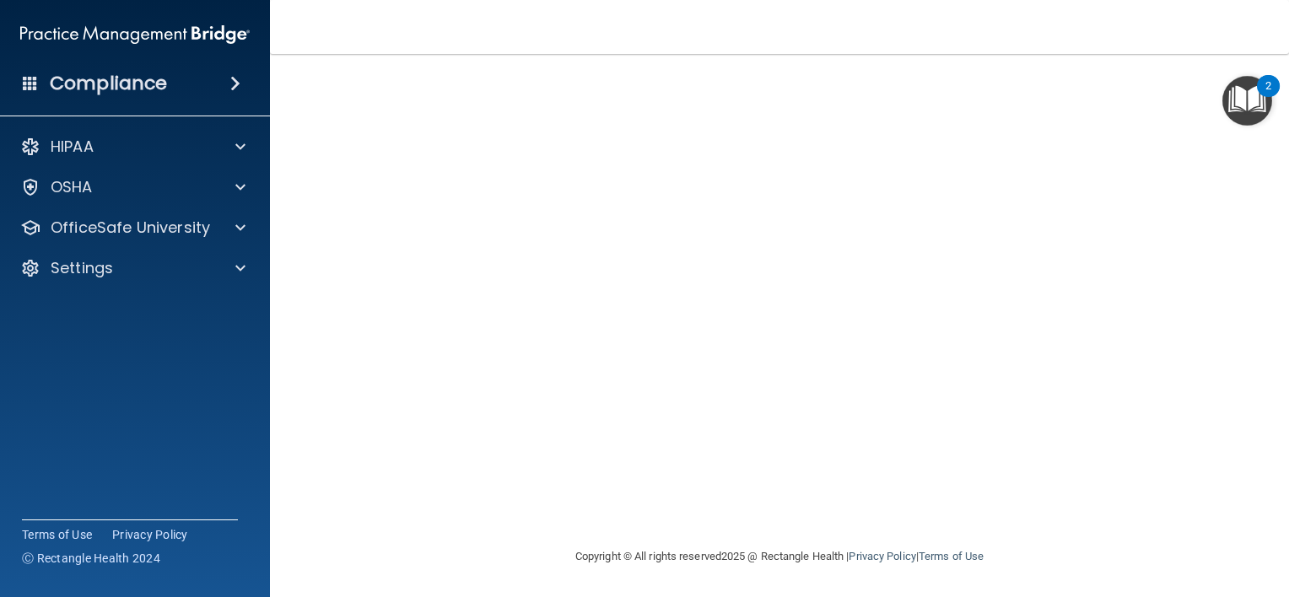
scroll to position [24, 0]
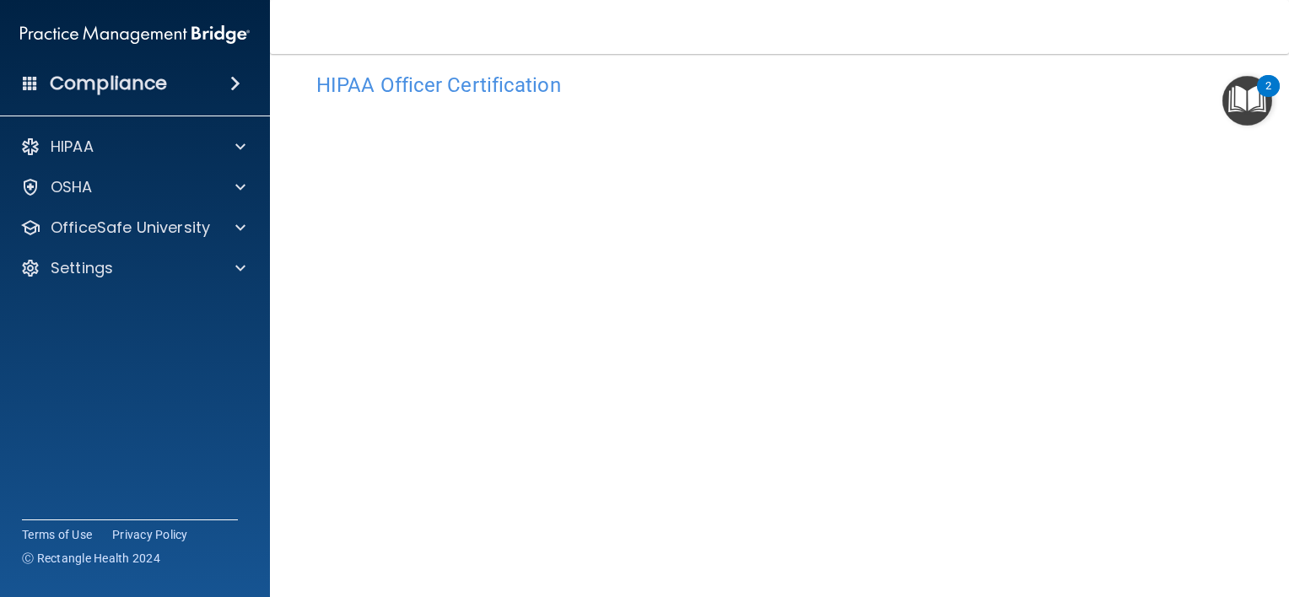
click at [1273, 578] on main "HIPAA Officer Certification This course doesn’t expire until 10/14/2026. Are yo…" at bounding box center [779, 325] width 1019 height 543
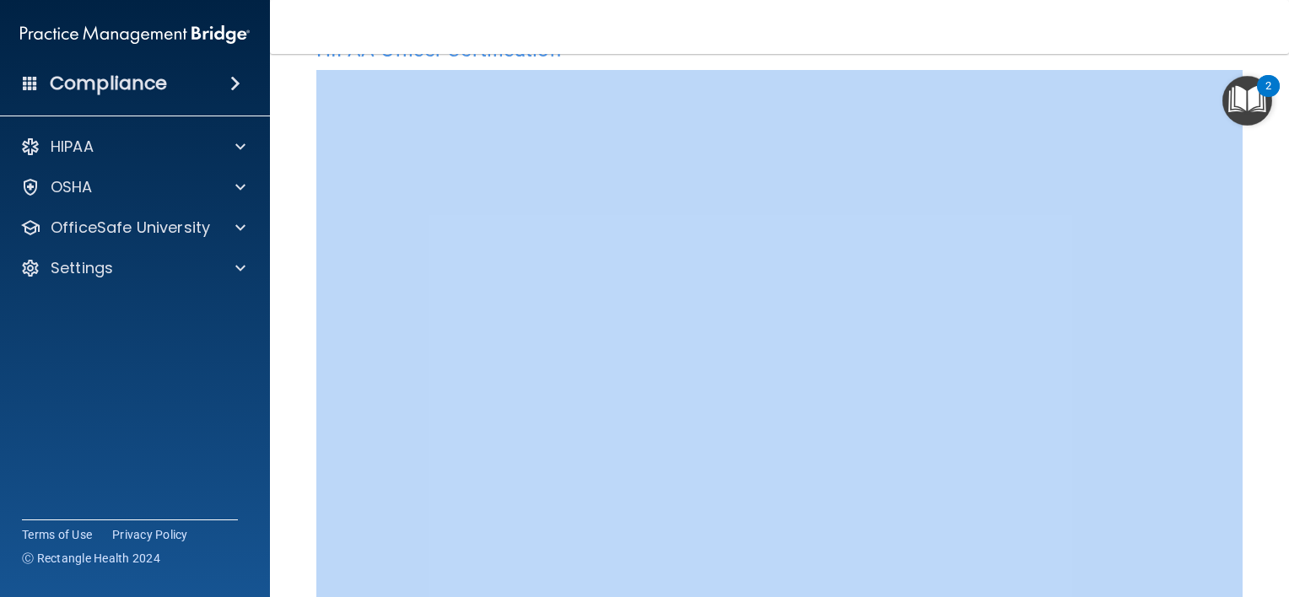
drag, startPoint x: 1273, startPoint y: 578, endPoint x: 1285, endPoint y: 587, distance: 15.7
click at [1285, 587] on main "HIPAA Officer Certification This course doesn’t expire until 10/14/2026. Are yo…" at bounding box center [779, 325] width 1019 height 543
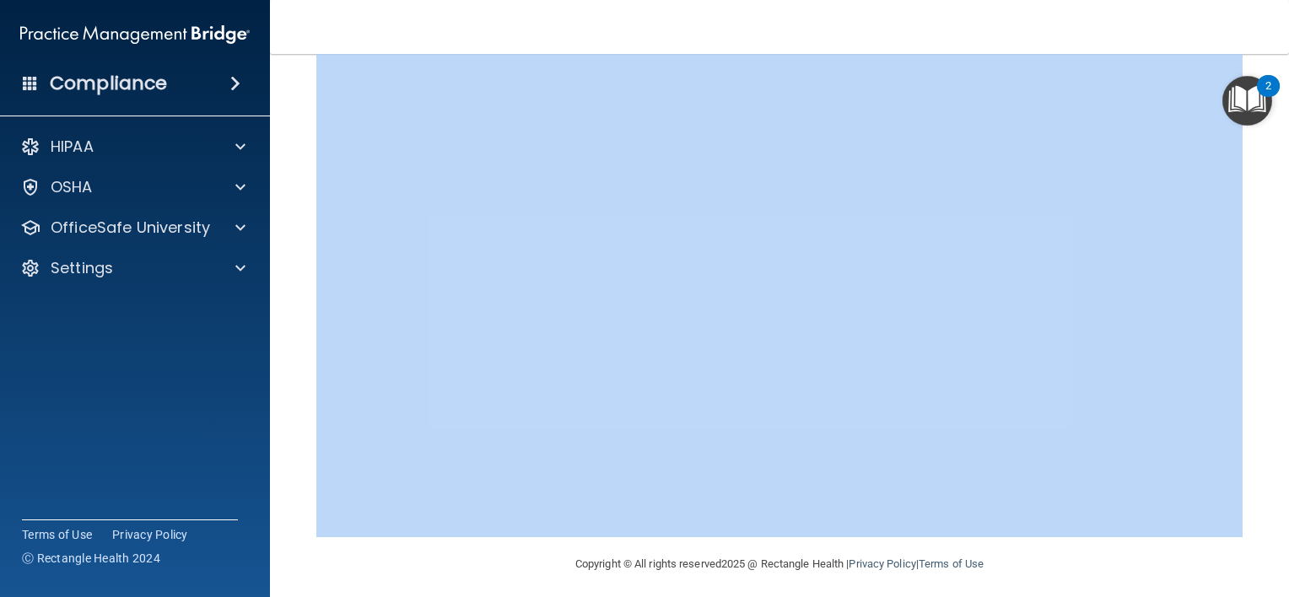
scroll to position [154, 0]
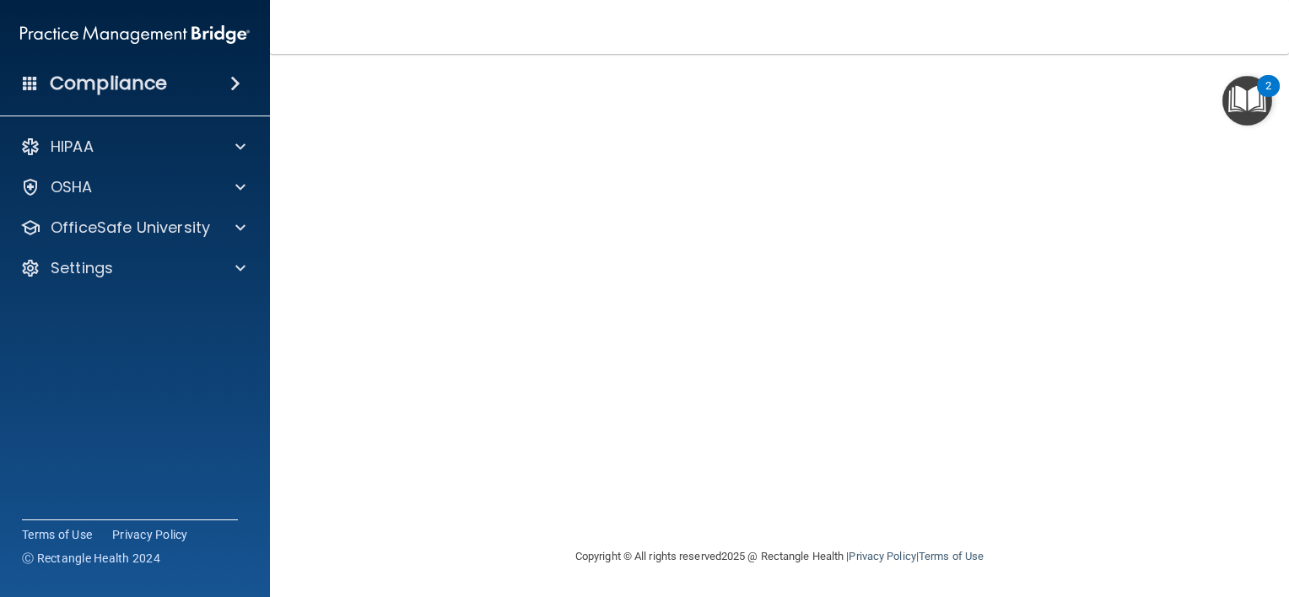
click at [1176, 532] on footer "Copyright © All rights reserved 2025 @ Rectangle Health | Privacy Policy | Term…" at bounding box center [780, 555] width 952 height 51
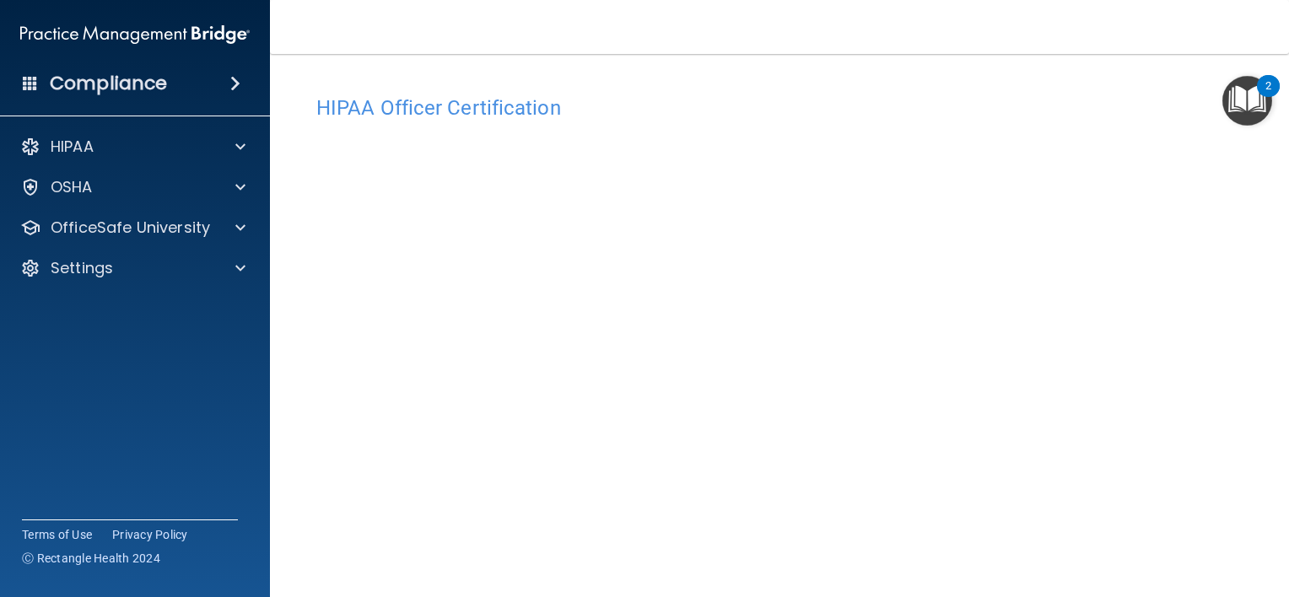
scroll to position [0, 0]
click at [793, 87] on div "HIPAA Officer Certification This course doesn’t expire until 10/14/2026. Are yo…" at bounding box center [780, 377] width 952 height 613
click at [233, 226] on div at bounding box center [238, 228] width 42 height 20
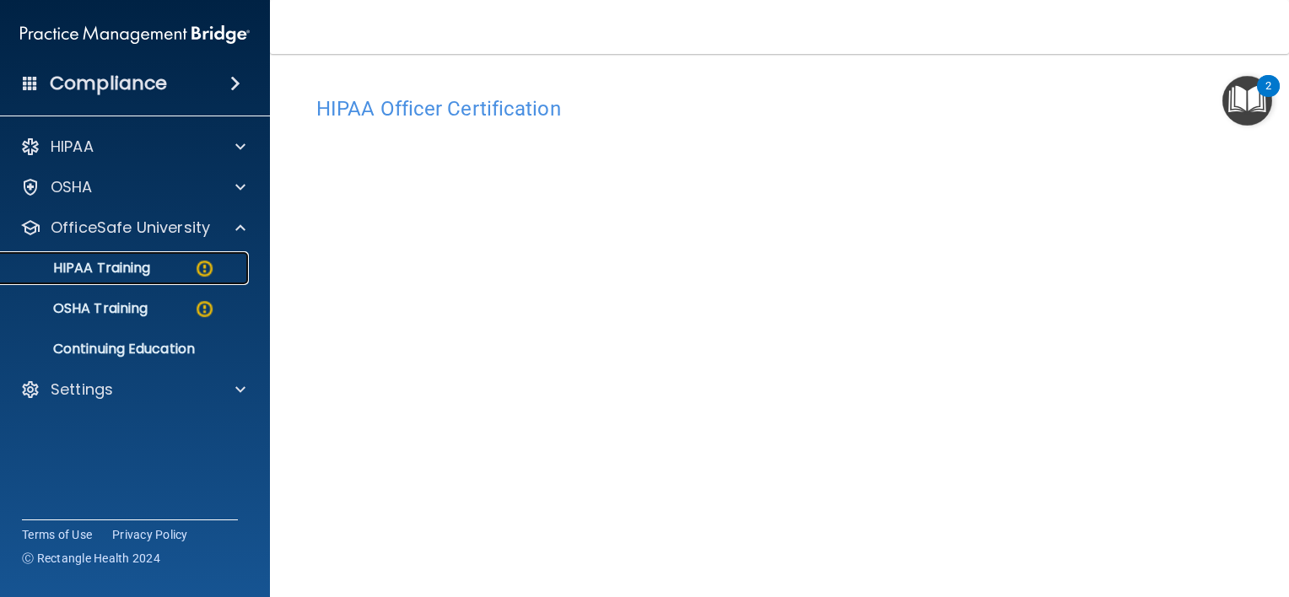
click at [199, 273] on img at bounding box center [204, 268] width 21 height 21
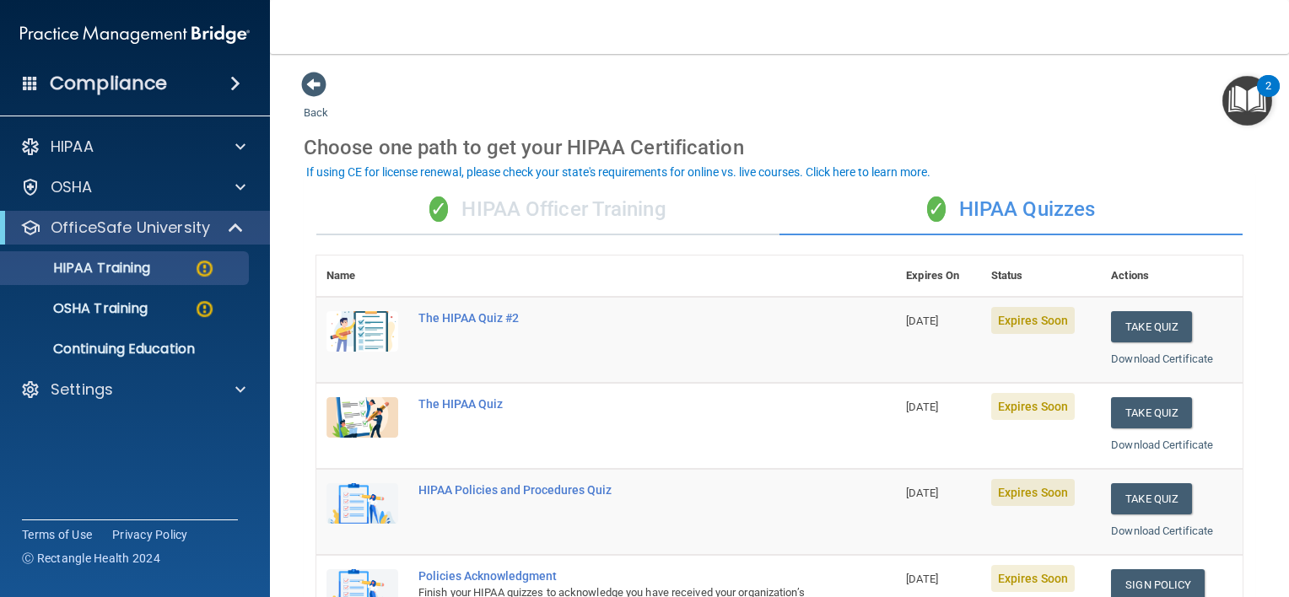
click at [635, 211] on div "✓ HIPAA Officer Training" at bounding box center [547, 210] width 463 height 51
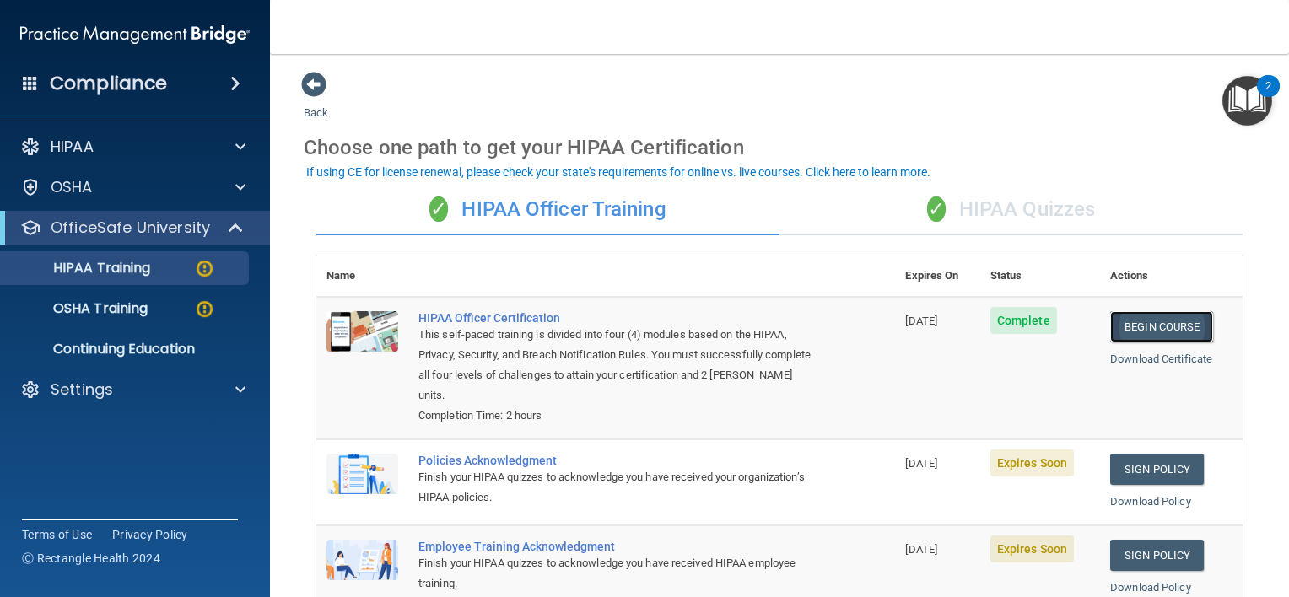
click at [1169, 322] on link "Begin Course" at bounding box center [1162, 326] width 103 height 31
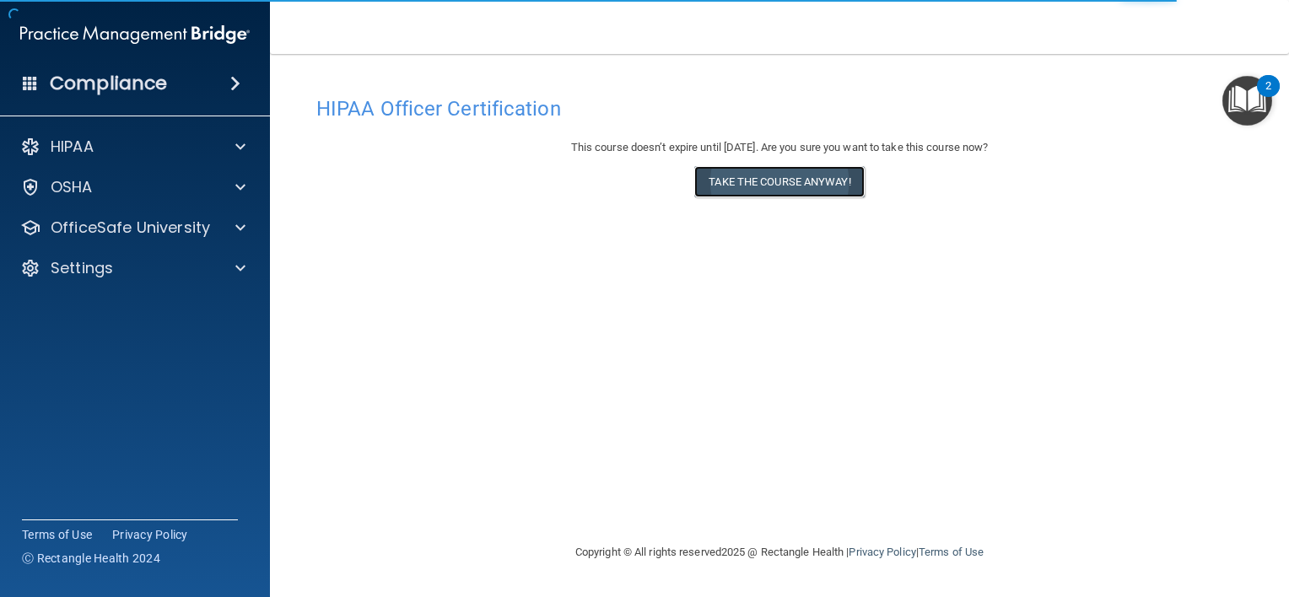
click at [835, 174] on button "Take the course anyway!" at bounding box center [779, 181] width 170 height 31
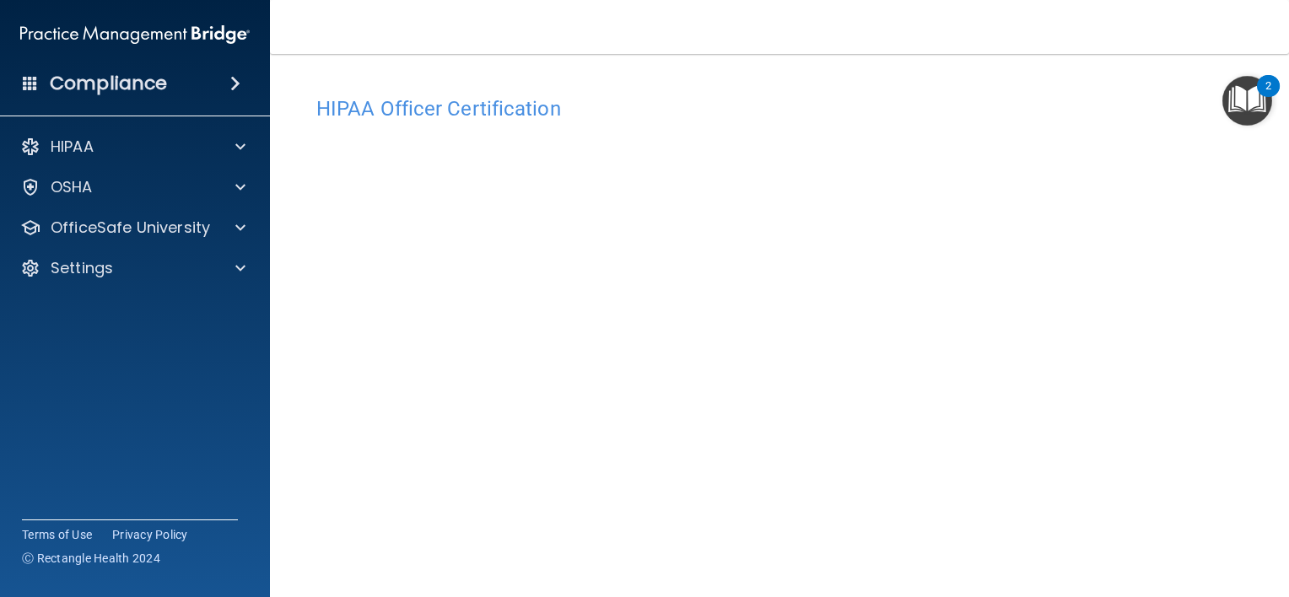
scroll to position [24, 0]
